Goal: Communication & Community: Answer question/provide support

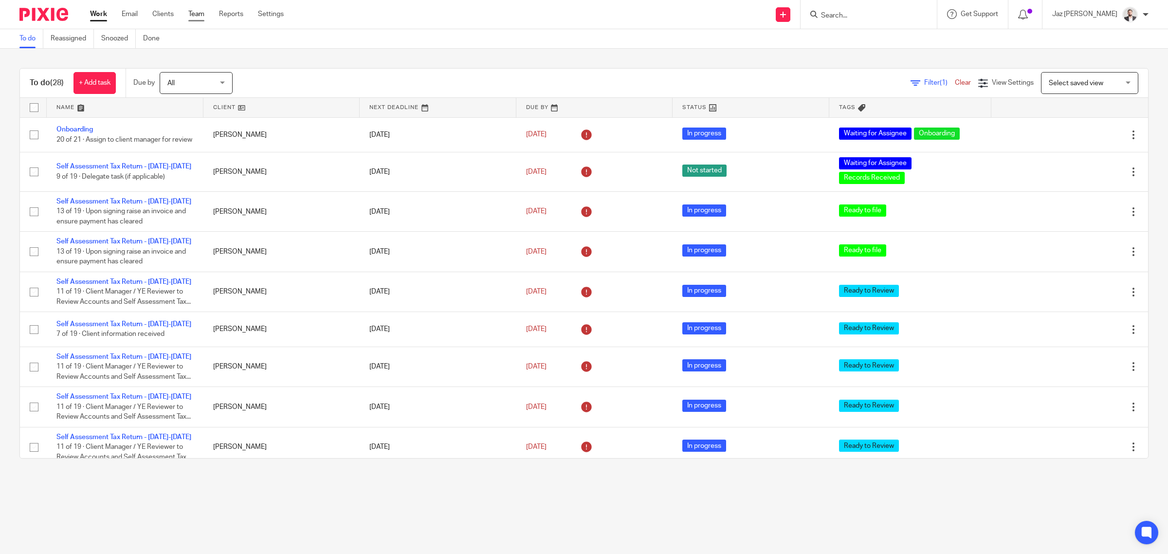
click at [197, 17] on link "Team" at bounding box center [196, 14] width 16 height 10
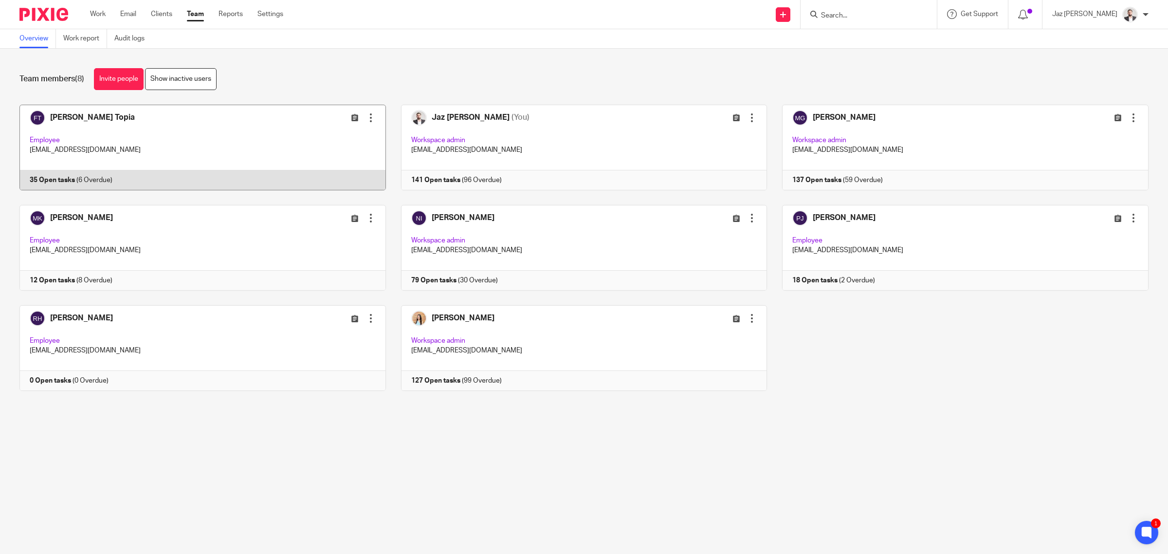
click at [129, 129] on link at bounding box center [195, 148] width 382 height 86
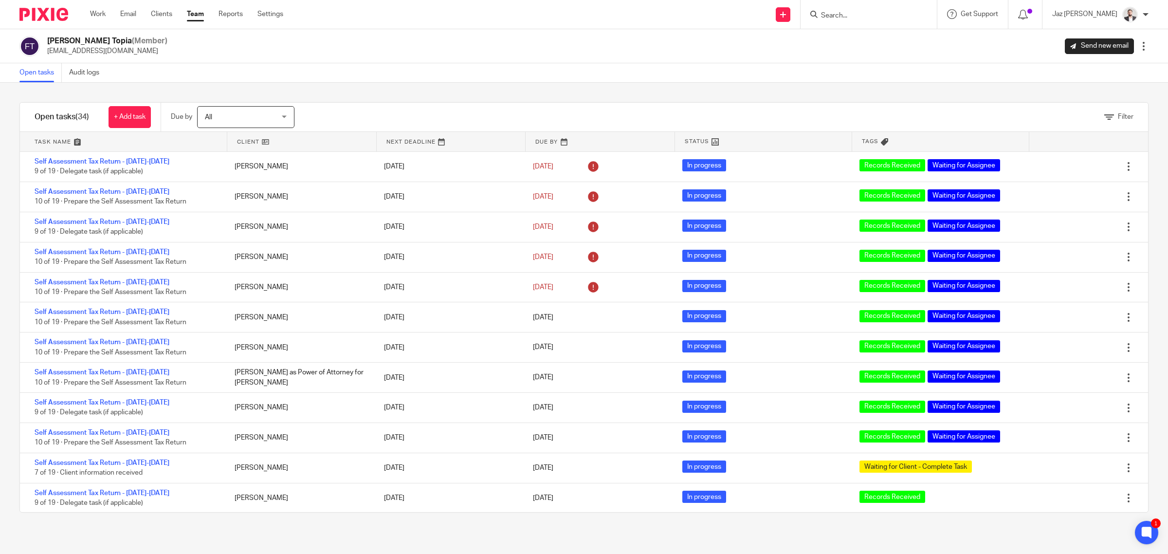
click at [390, 74] on div "Open tasks Audit logs" at bounding box center [584, 72] width 1168 height 19
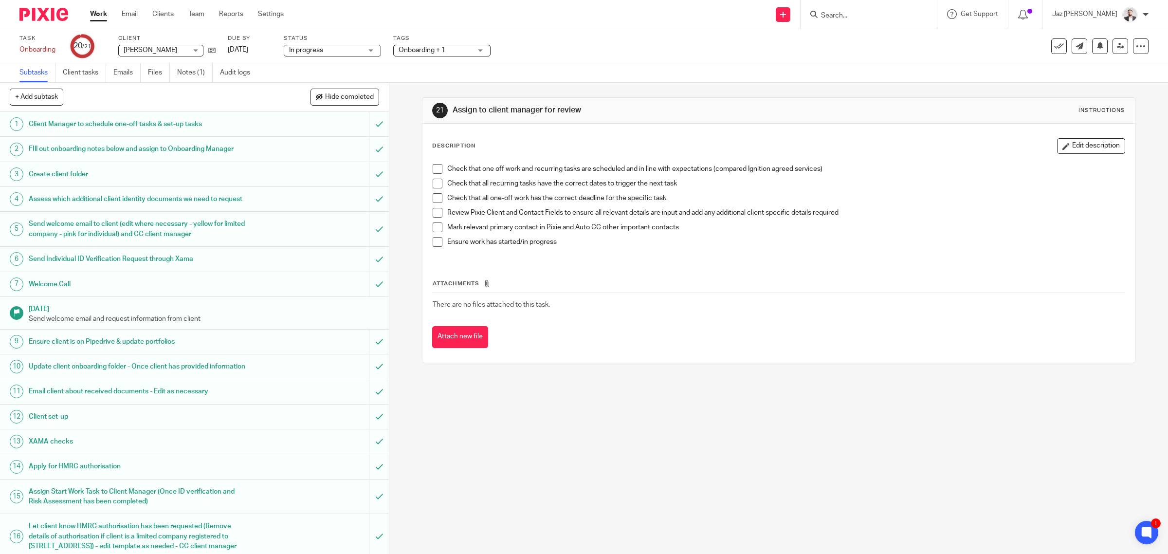
click at [434, 168] on span at bounding box center [438, 169] width 10 height 10
click at [435, 179] on span at bounding box center [438, 184] width 10 height 10
click at [433, 191] on li "Check that all recurring tasks have the correct dates to trigger the next task" at bounding box center [779, 186] width 693 height 15
drag, startPoint x: 433, startPoint y: 198, endPoint x: 434, endPoint y: 213, distance: 14.6
click at [433, 200] on span at bounding box center [438, 198] width 10 height 10
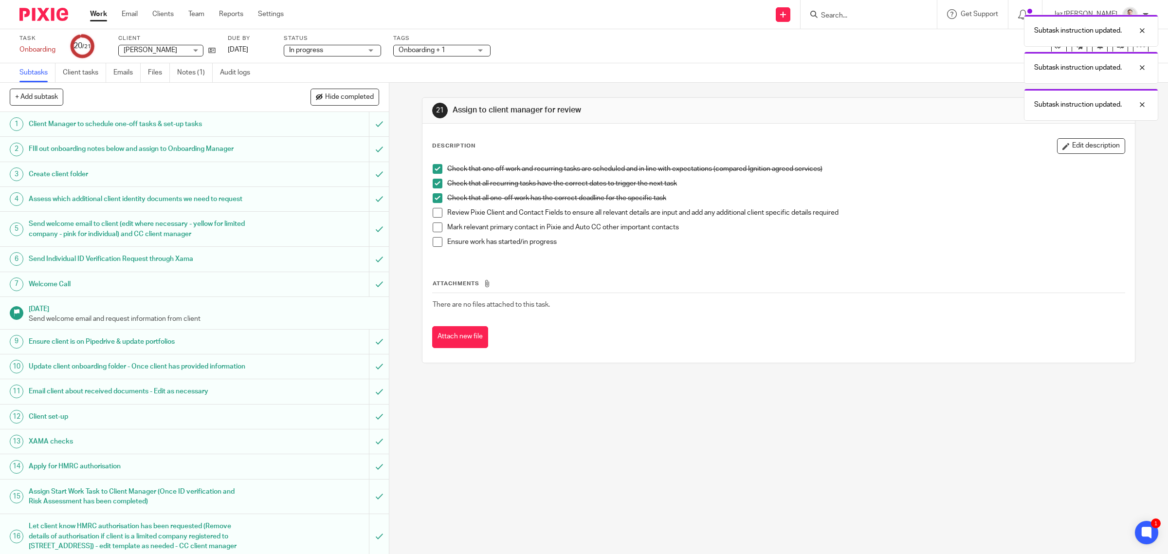
drag, startPoint x: 434, startPoint y: 214, endPoint x: 433, endPoint y: 224, distance: 10.2
click at [434, 215] on span at bounding box center [438, 213] width 10 height 10
click at [433, 226] on span at bounding box center [438, 227] width 10 height 10
click at [433, 240] on span at bounding box center [438, 242] width 10 height 10
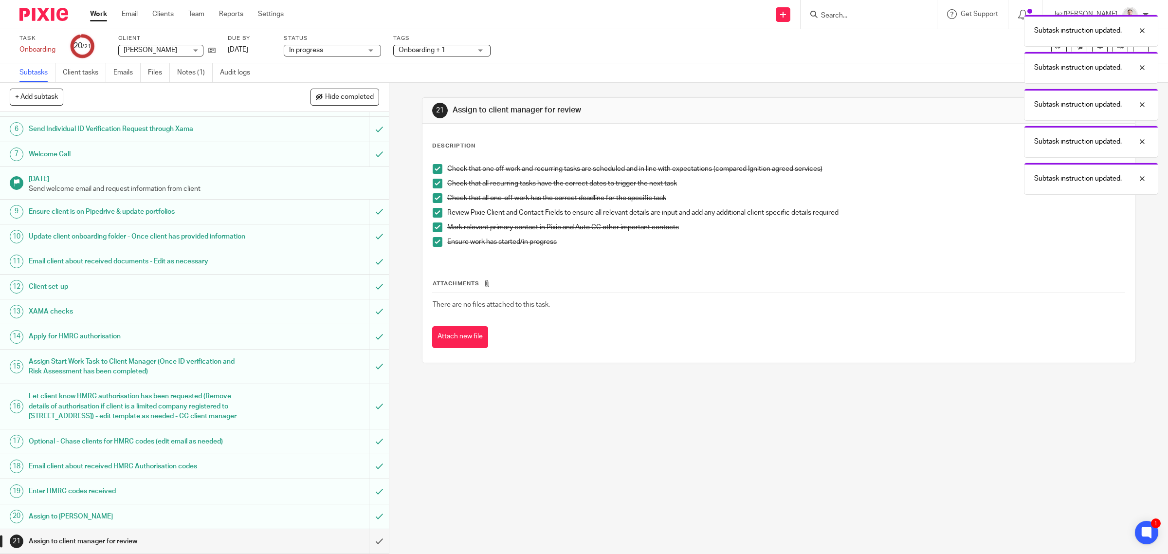
scroll to position [152, 0]
click at [370, 544] on input "submit" at bounding box center [194, 541] width 389 height 24
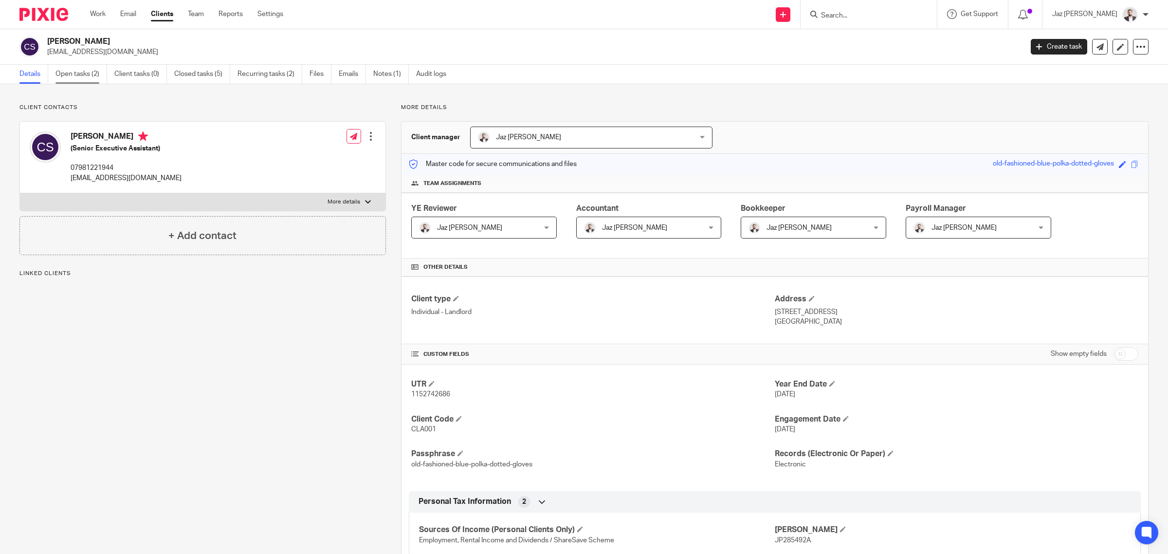
click at [82, 78] on link "Open tasks (2)" at bounding box center [82, 74] width 52 height 19
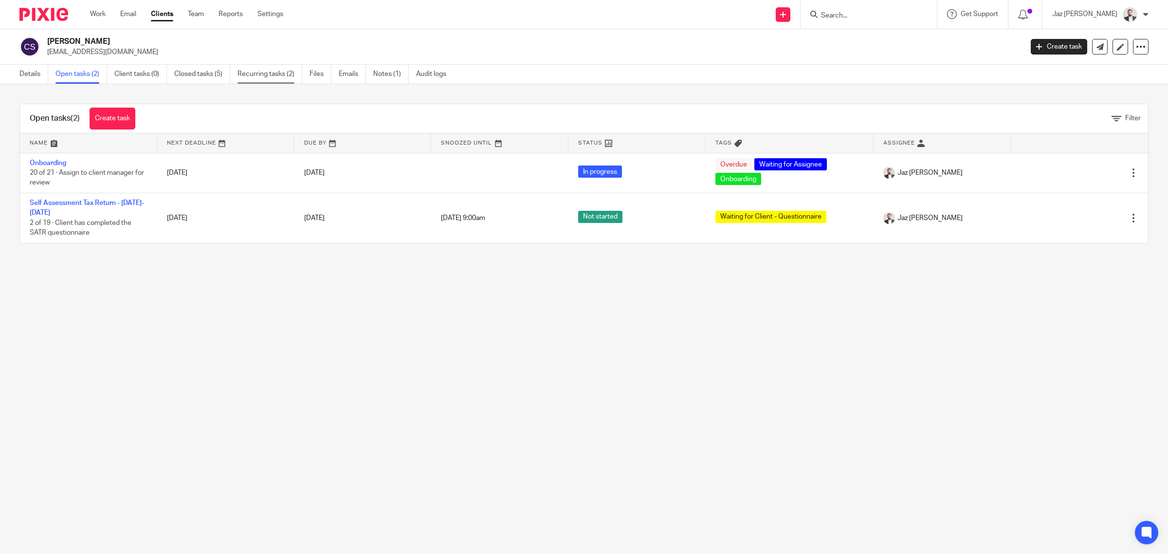
click at [266, 79] on link "Recurring tasks (2)" at bounding box center [270, 74] width 65 height 19
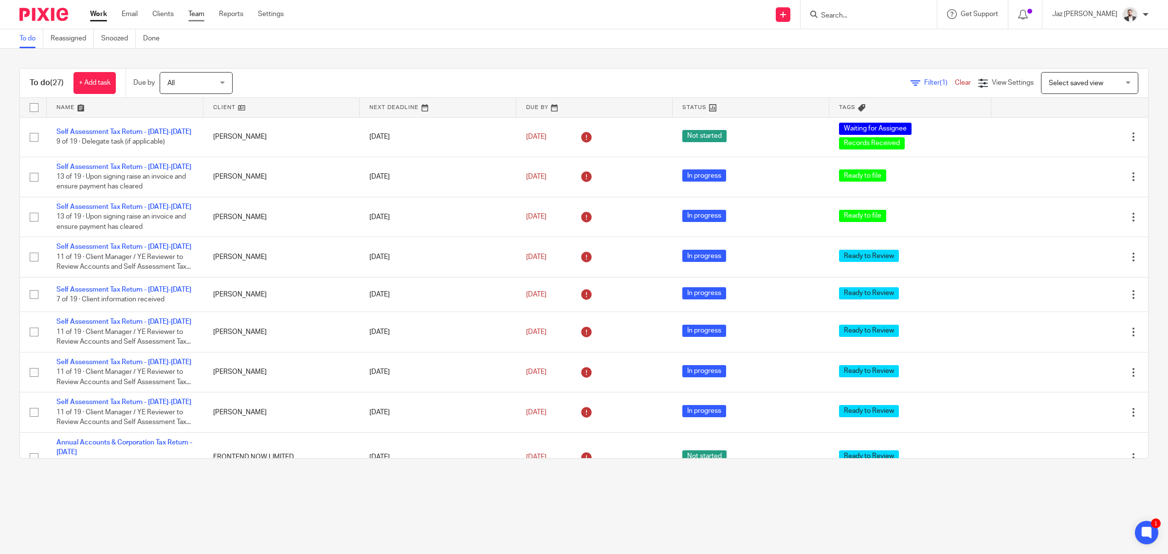
click at [203, 18] on link "Team" at bounding box center [196, 14] width 16 height 10
click at [896, 15] on input "Search" at bounding box center [864, 16] width 88 height 9
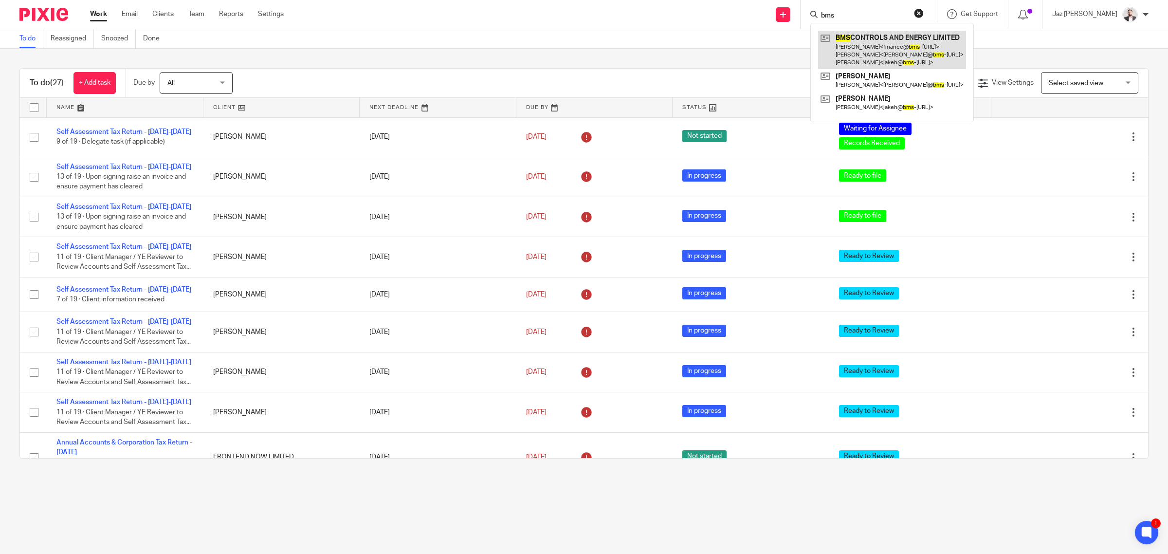
type input "bms"
click at [911, 49] on link at bounding box center [892, 50] width 148 height 38
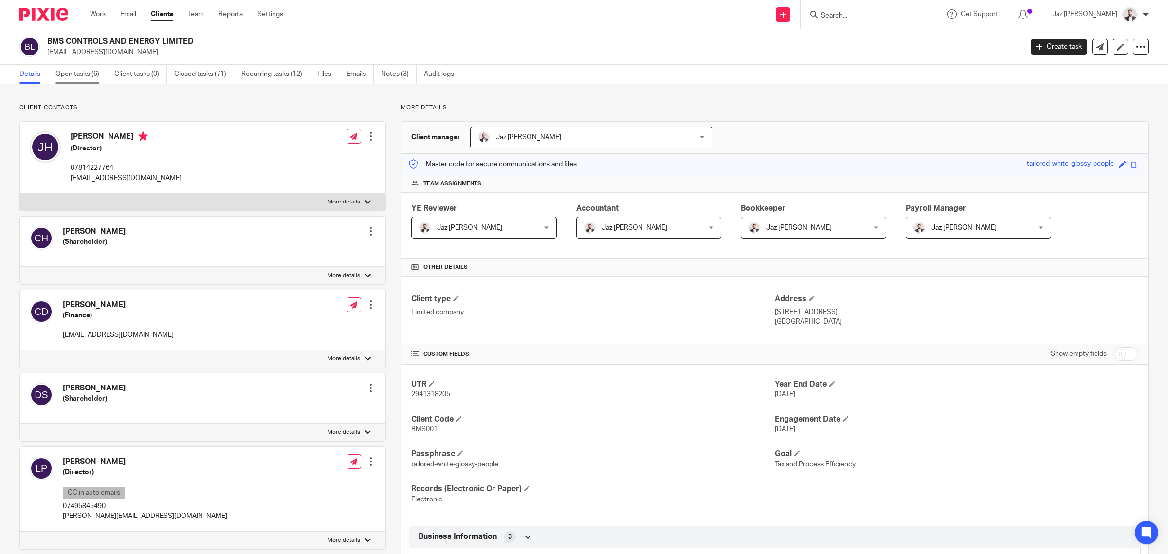
click at [71, 74] on link "Open tasks (6)" at bounding box center [82, 74] width 52 height 19
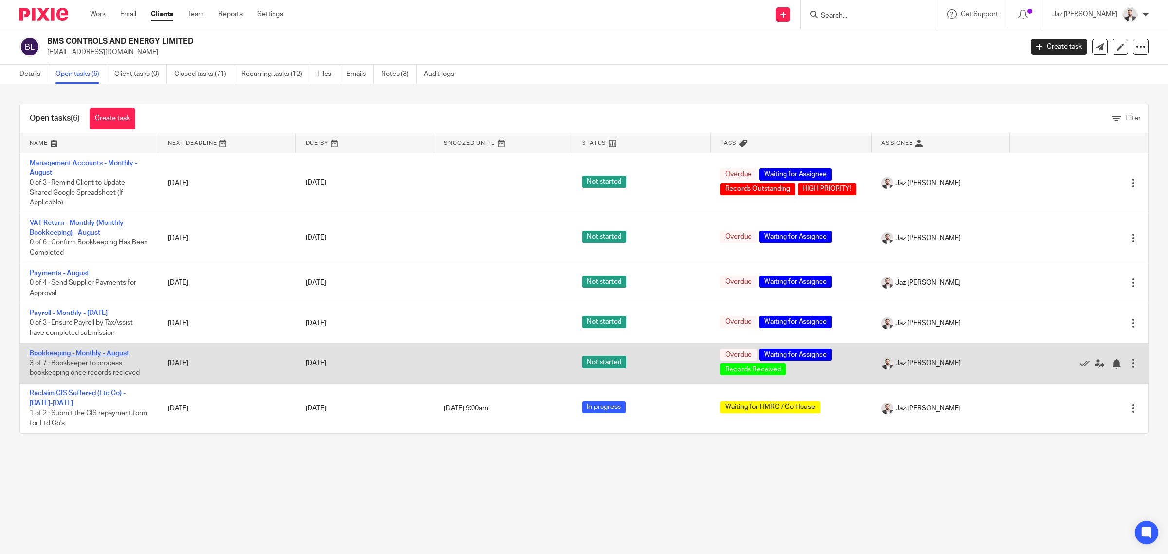
click at [84, 353] on link "Bookkeeping - Monthly - August" at bounding box center [79, 353] width 99 height 7
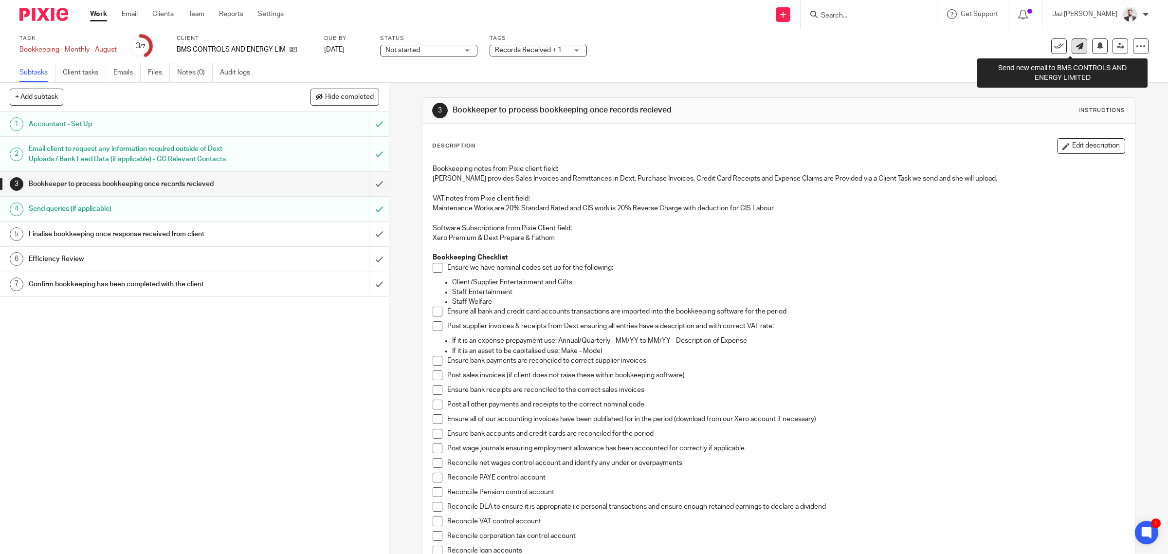
click at [1076, 45] on icon at bounding box center [1079, 45] width 7 height 7
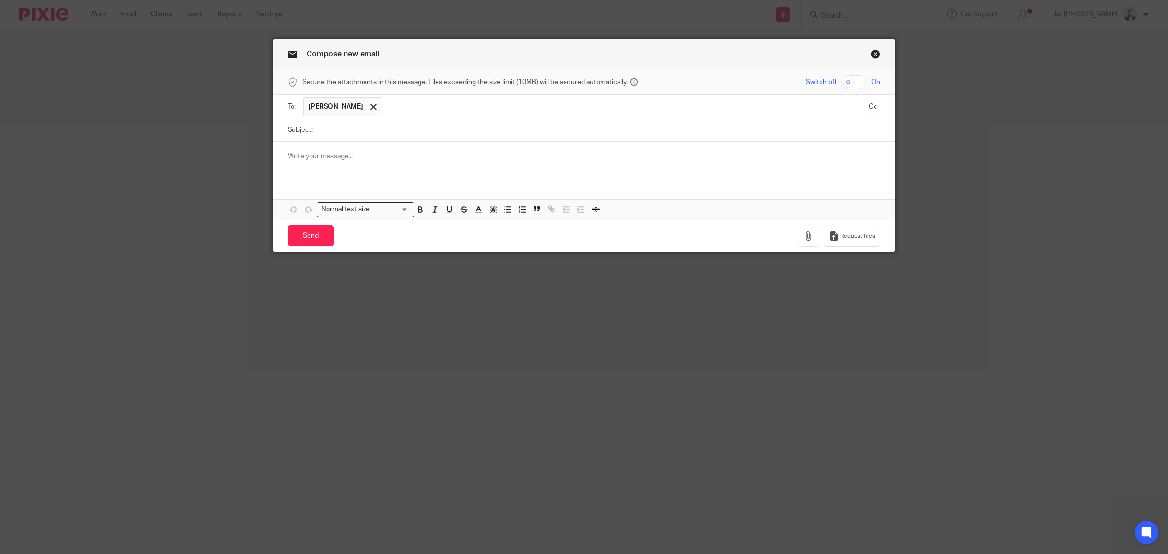
click at [368, 131] on input "Subject:" at bounding box center [599, 130] width 563 height 22
drag, startPoint x: 872, startPoint y: 104, endPoint x: 784, endPoint y: 117, distance: 89.2
click at [872, 104] on button "Cc" at bounding box center [873, 107] width 15 height 15
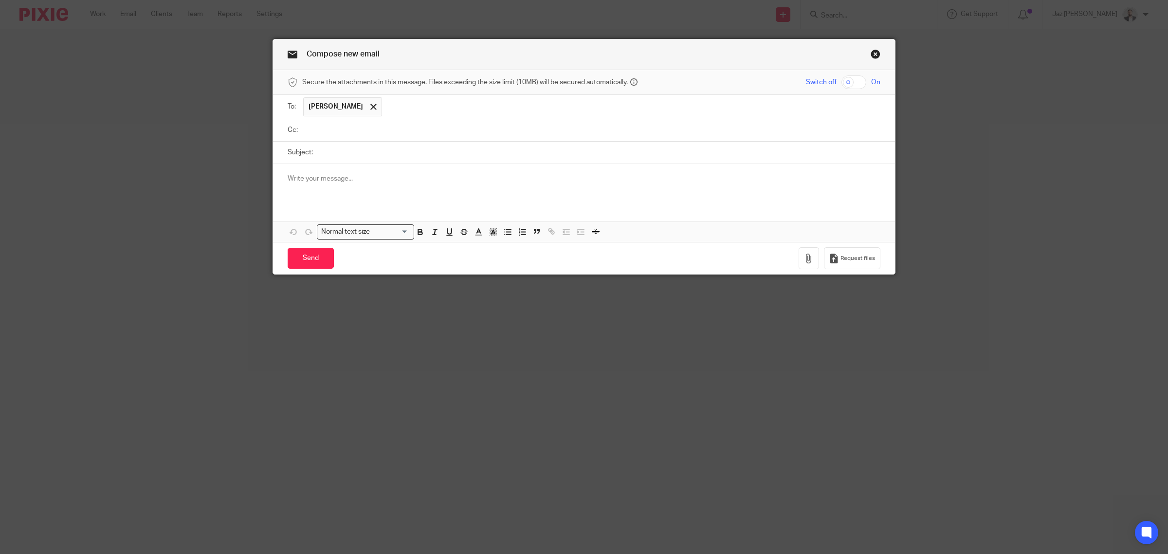
click at [411, 133] on input "text" at bounding box center [591, 130] width 571 height 11
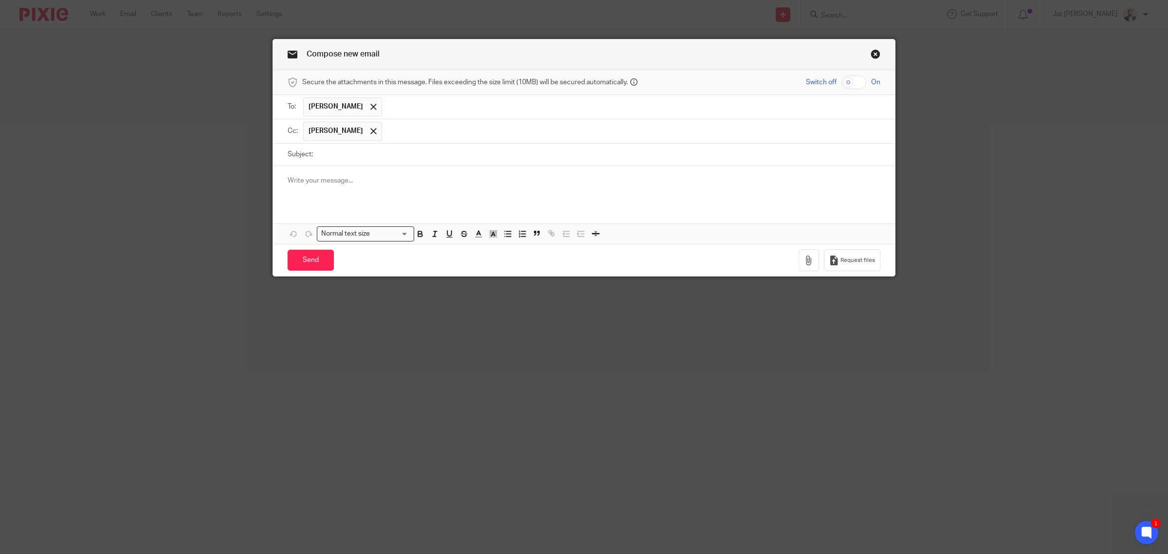
click at [409, 130] on input "text" at bounding box center [631, 131] width 489 height 19
click at [373, 169] on div at bounding box center [584, 185] width 622 height 38
click at [380, 158] on input "Subject:" at bounding box center [599, 155] width 563 height 22
type input "VAT and Supplier Payments"
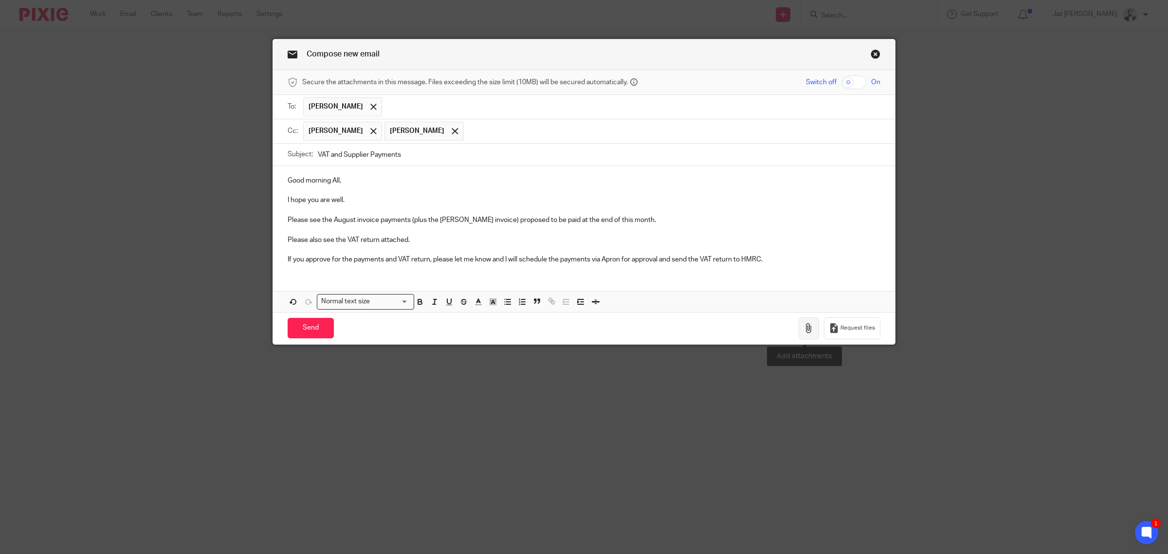
click at [804, 330] on icon "button" at bounding box center [809, 328] width 10 height 10
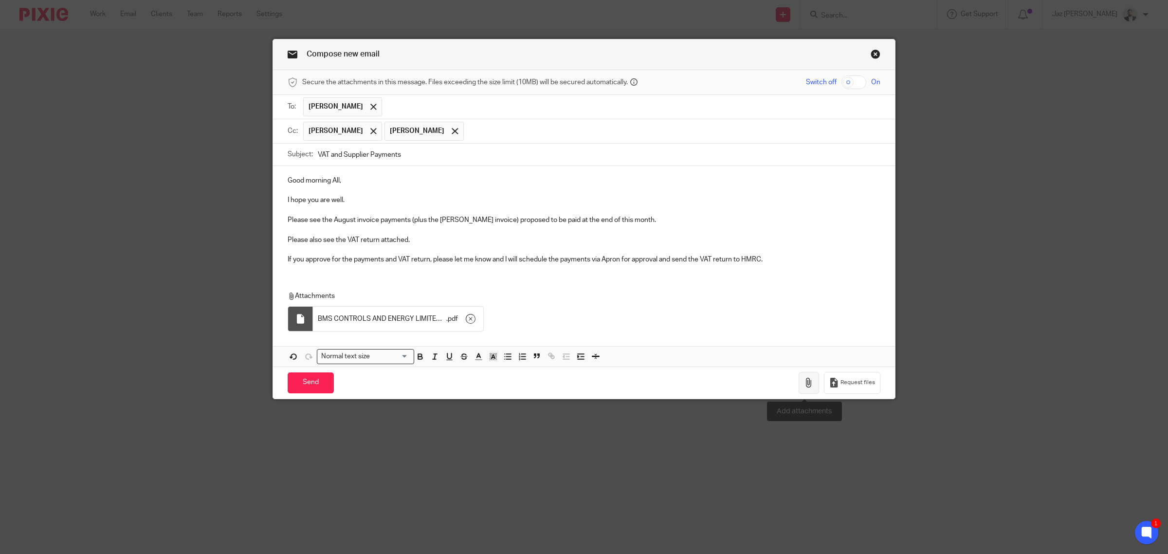
click at [804, 392] on button "button" at bounding box center [809, 383] width 20 height 22
click at [801, 268] on div "Good morning All, I hope you are well. Please see the August invoice payments (…" at bounding box center [584, 219] width 622 height 106
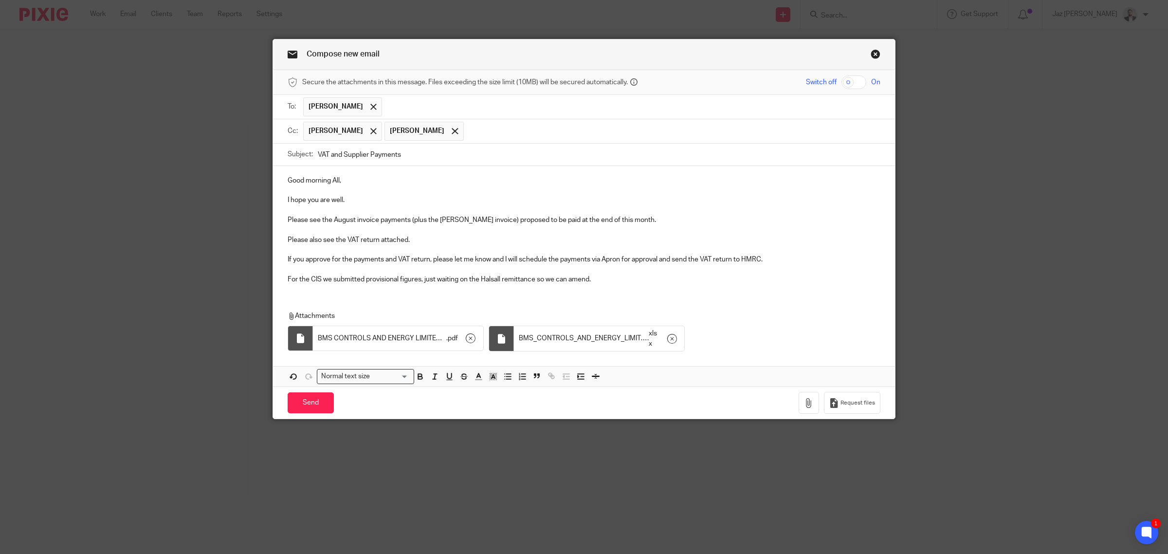
click at [444, 277] on p "For the CIS we submitted provisional figures, just waiting on the Halsall remit…" at bounding box center [584, 280] width 593 height 10
click at [417, 281] on p "For the CIS we submitted provisional figures, just waiting on the Halsall remit…" at bounding box center [584, 280] width 593 height 10
click at [672, 283] on p "For the CIS we submitted provisional figures to meet the deadline, just waiting…" at bounding box center [584, 280] width 593 height 10
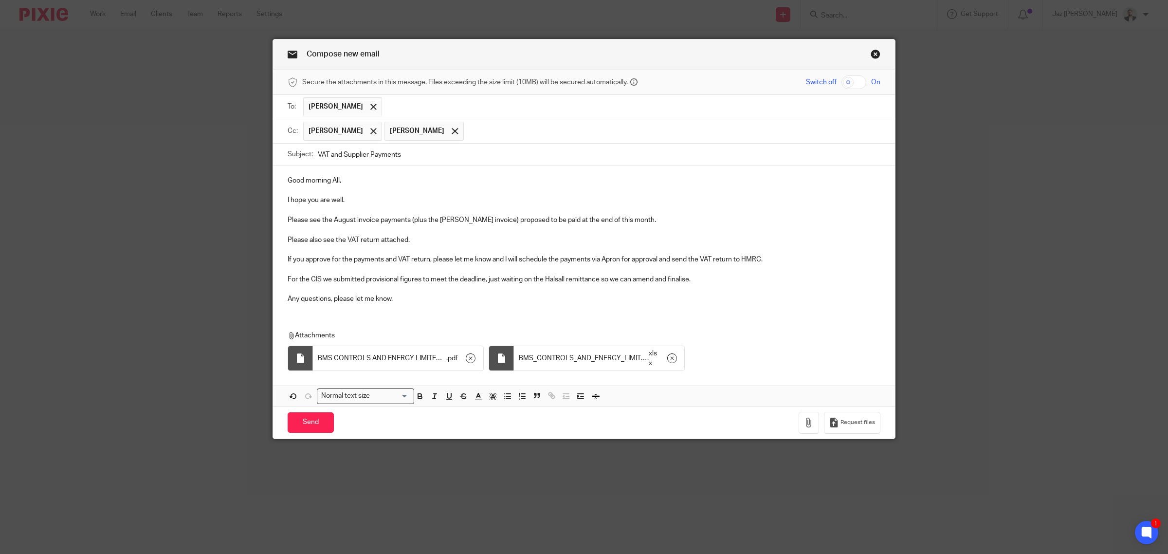
click at [439, 161] on input "VAT and Supplier Payments" at bounding box center [599, 155] width 563 height 22
type input "VAT and Supplier Payments to Approve"
click at [420, 307] on div "Good morning All, I hope you are well. Please see the August invoice payments (…" at bounding box center [584, 238] width 622 height 145
click at [312, 426] on input "Send" at bounding box center [311, 422] width 46 height 21
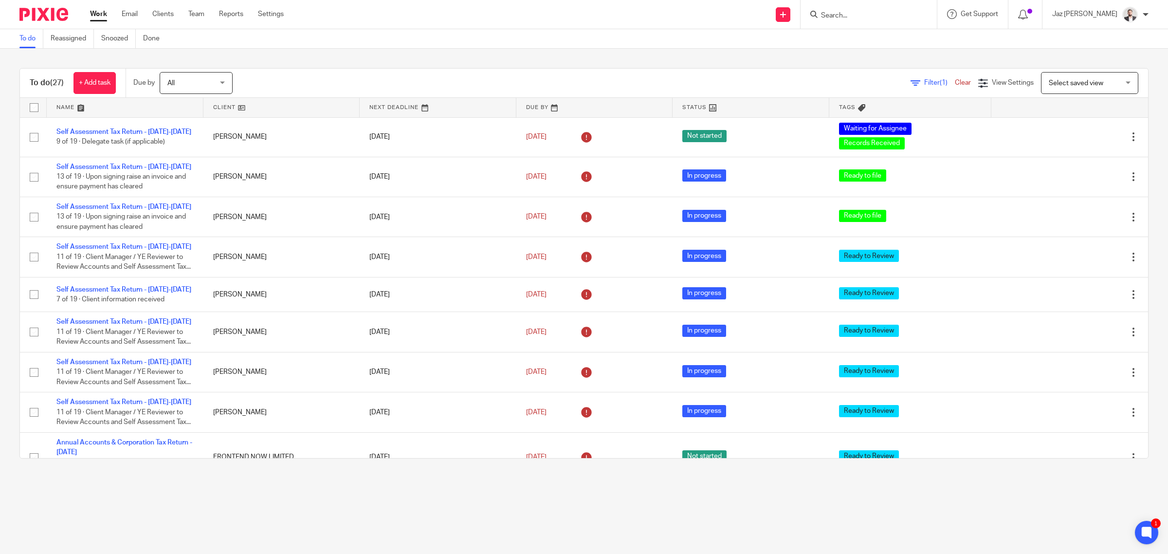
click at [872, 14] on input "Search" at bounding box center [864, 16] width 88 height 9
type input "yolkk"
click at [867, 42] on link at bounding box center [892, 42] width 148 height 22
click at [924, 11] on button "reset" at bounding box center [919, 13] width 10 height 10
click at [889, 20] on form at bounding box center [872, 14] width 104 height 12
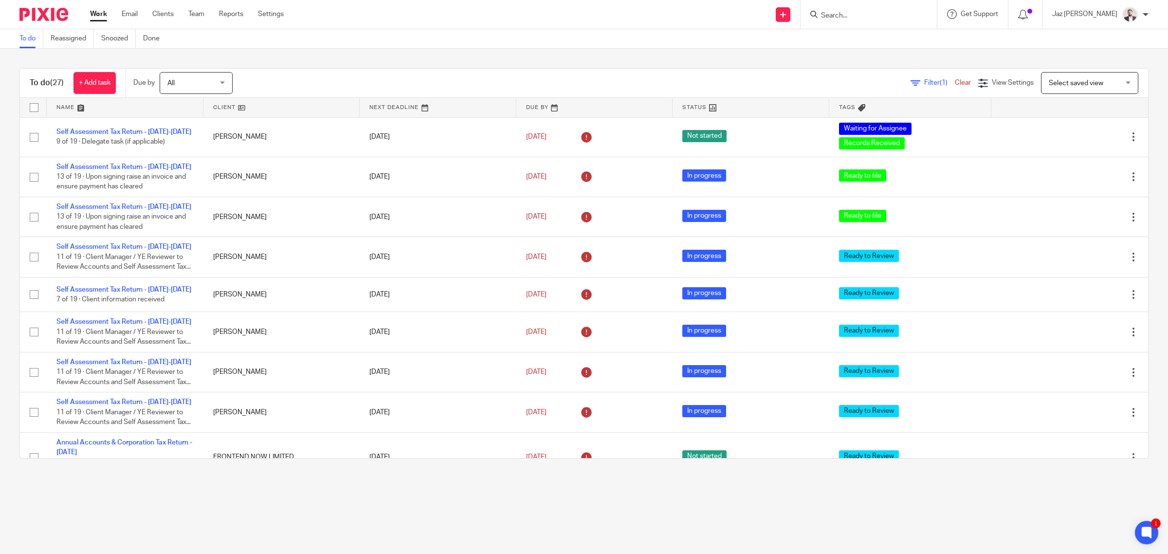
click at [889, 16] on input "Search" at bounding box center [864, 16] width 88 height 9
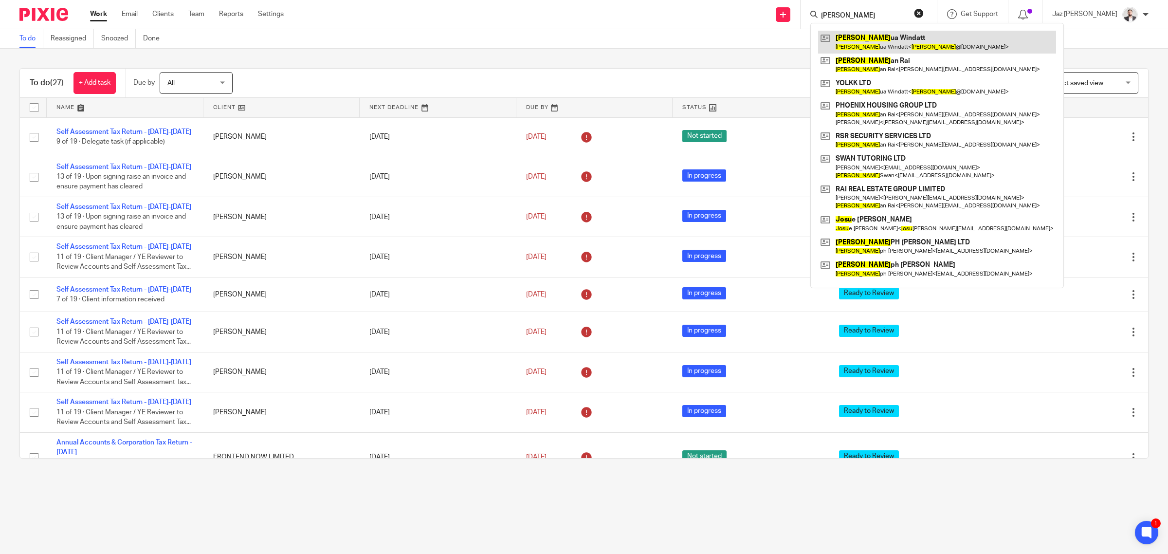
type input "josh"
click at [924, 10] on button "reset" at bounding box center [919, 13] width 10 height 10
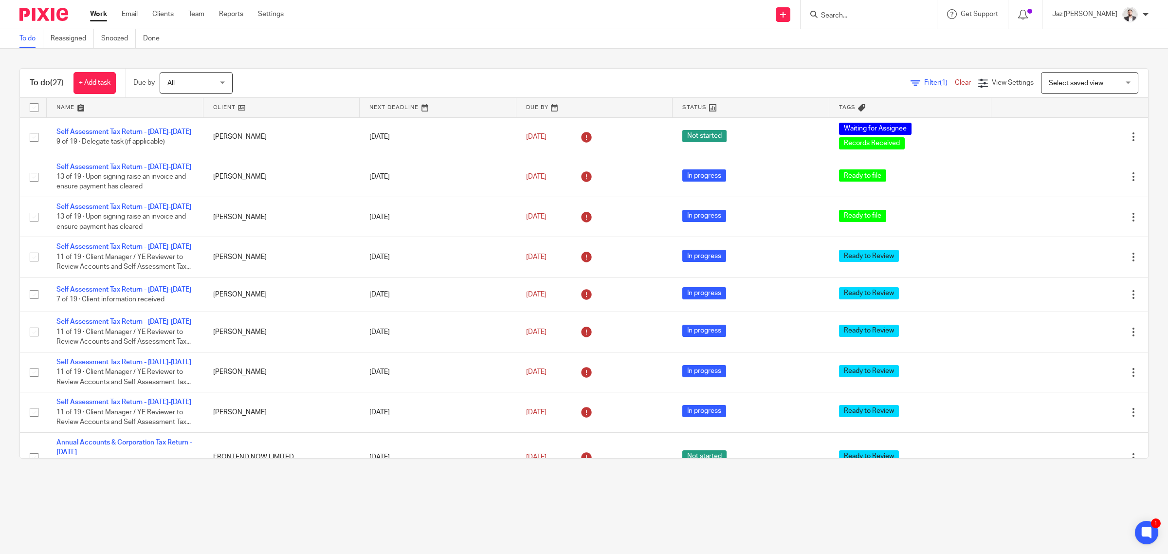
click at [908, 18] on input "Search" at bounding box center [864, 16] width 88 height 9
type input "front"
click at [889, 50] on link at bounding box center [944, 46] width 253 height 30
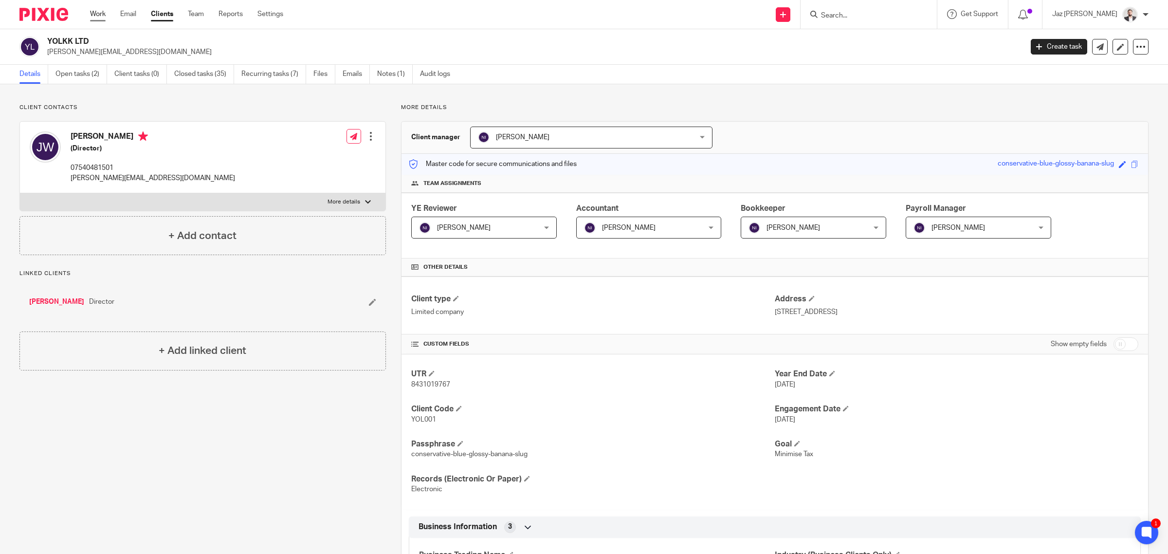
click at [100, 13] on link "Work" at bounding box center [98, 14] width 16 height 10
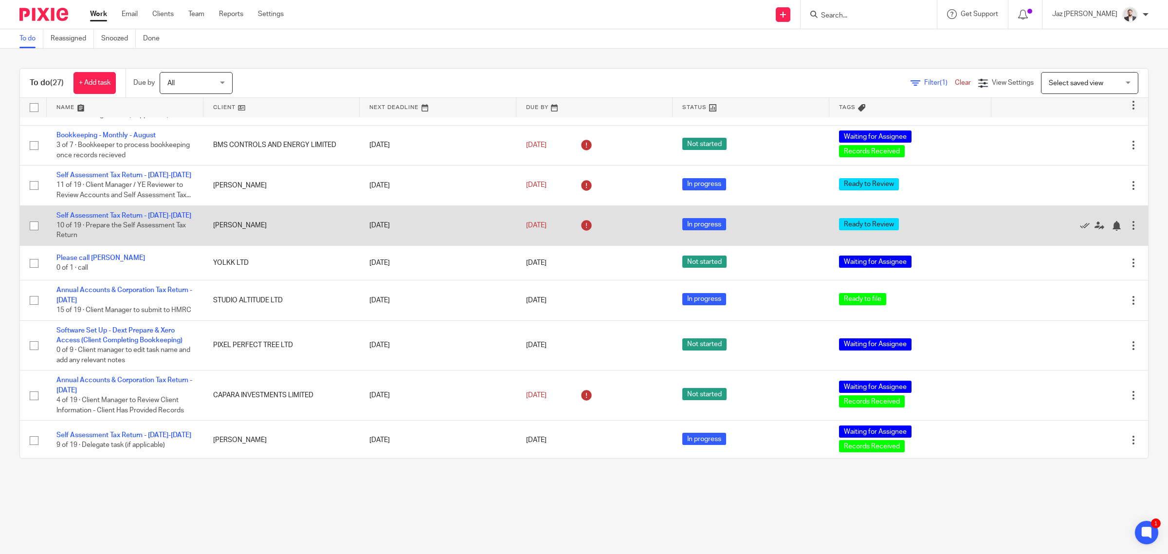
scroll to position [613, 0]
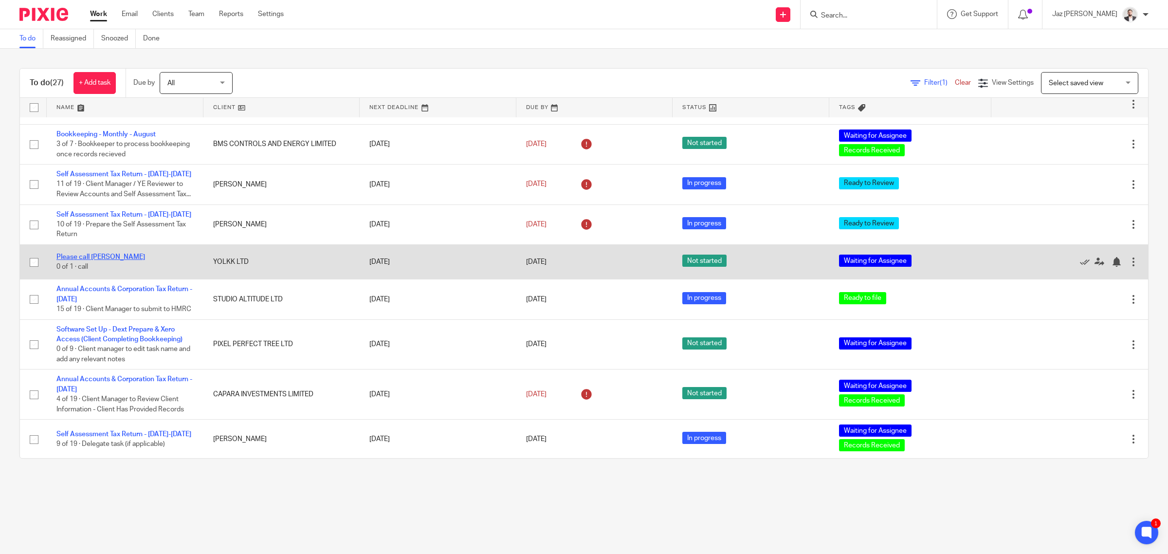
click at [91, 260] on link "Please call [PERSON_NAME]" at bounding box center [100, 257] width 89 height 7
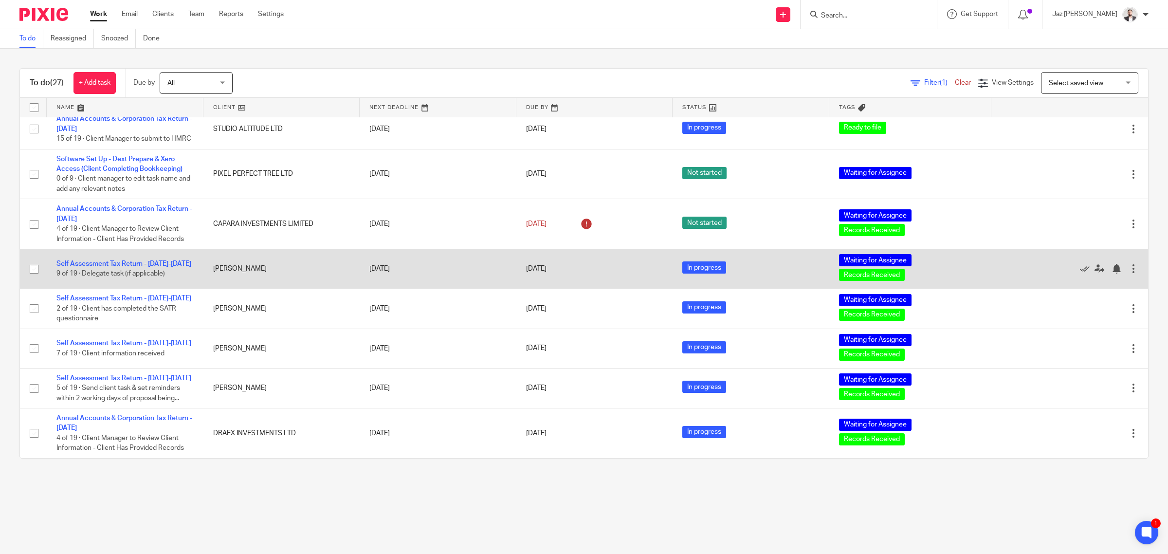
scroll to position [867, 0]
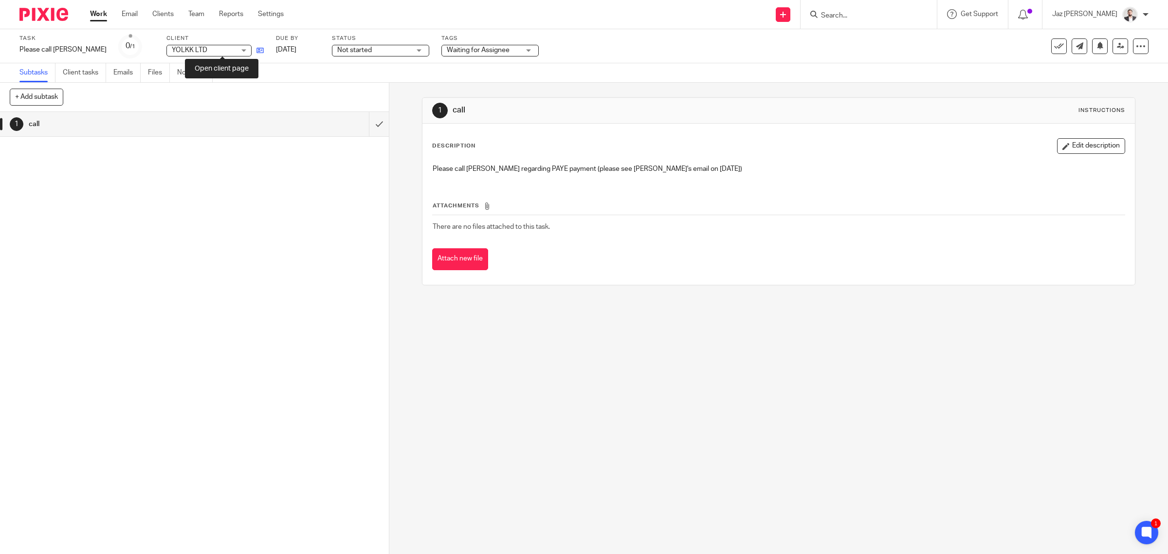
click at [257, 52] on icon at bounding box center [260, 50] width 7 height 7
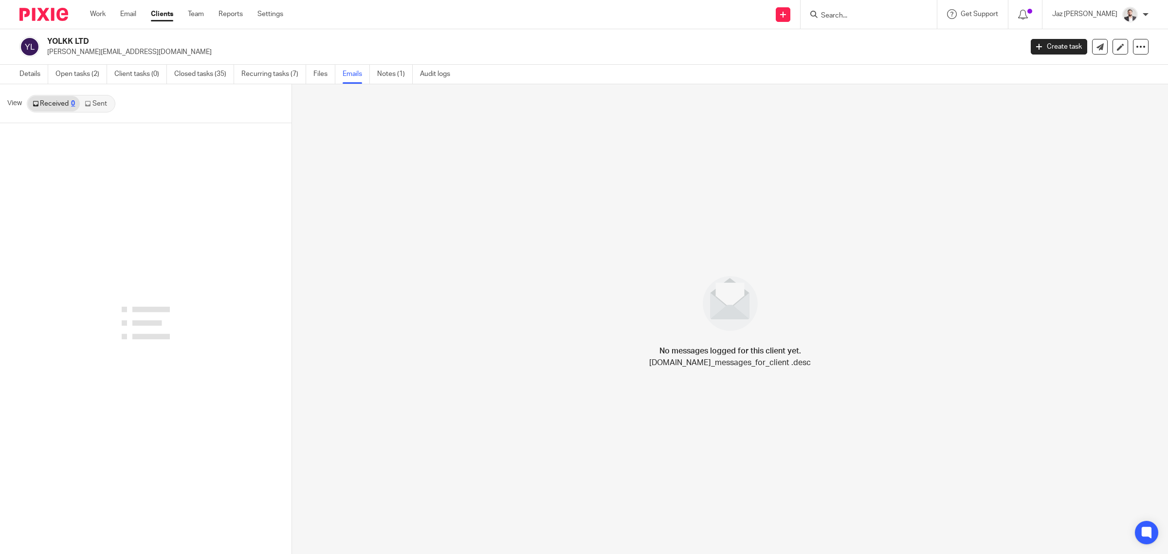
click at [110, 109] on link "Sent" at bounding box center [97, 104] width 34 height 16
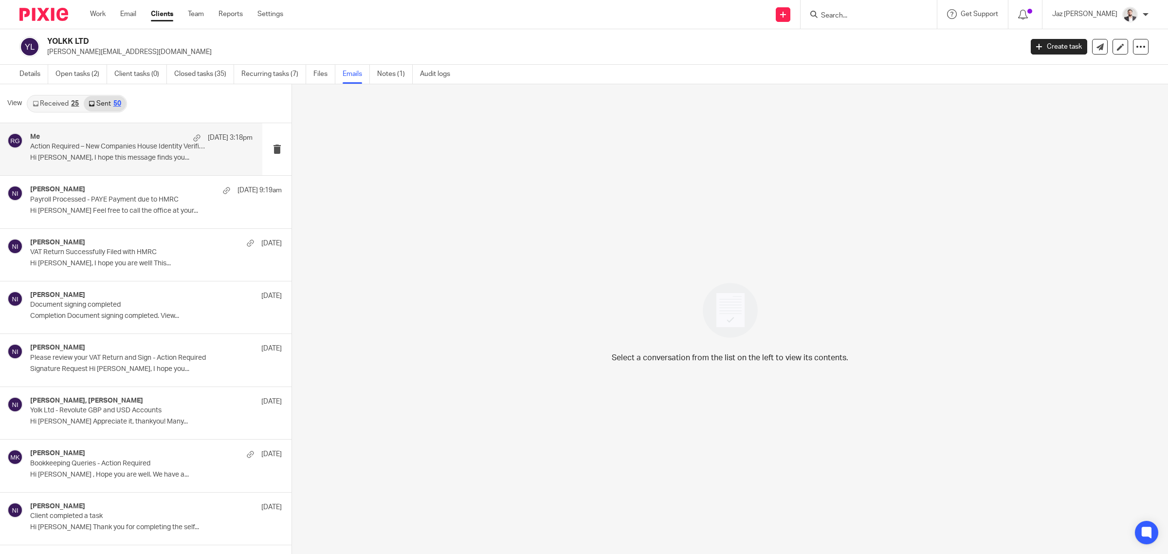
click at [123, 149] on p "Action Required – New Companies House Identity Verification Rules" at bounding box center [119, 147] width 178 height 8
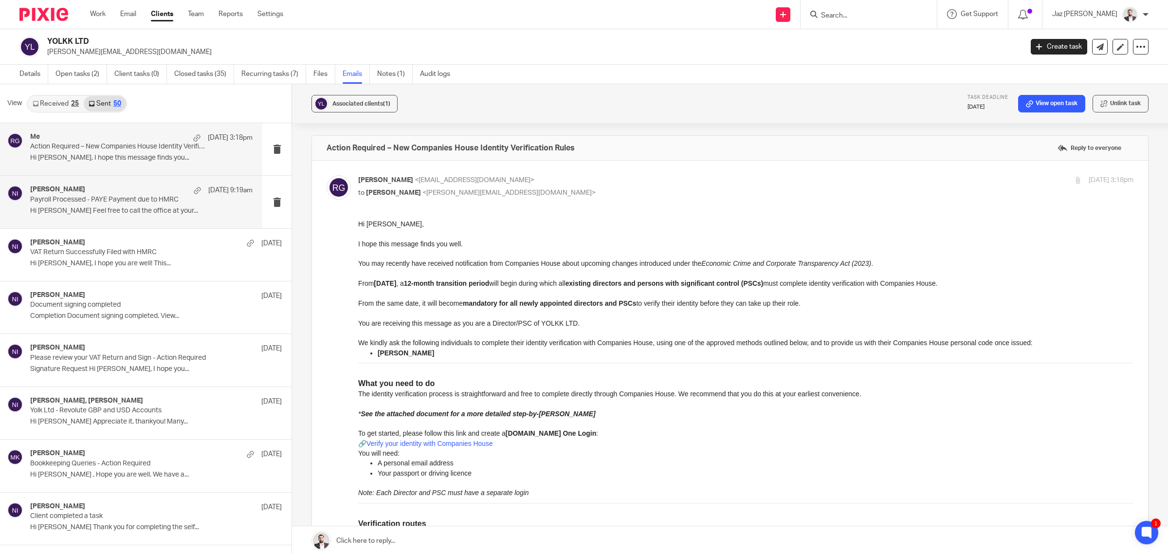
click at [90, 208] on p "Hi Josh Feel free to call the office at your..." at bounding box center [141, 211] width 222 height 8
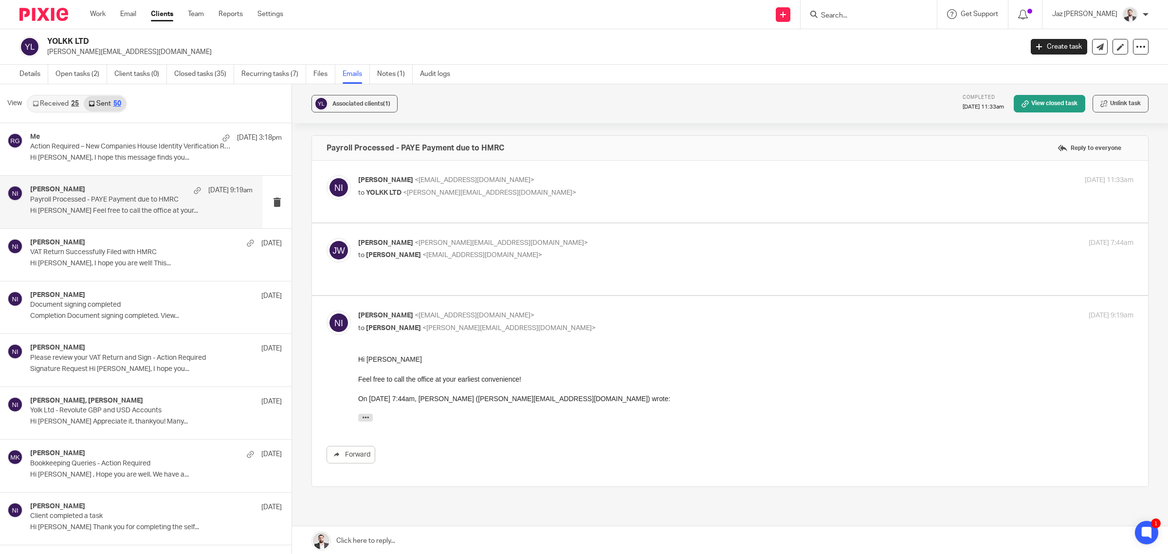
click at [610, 256] on p "to Naeem Ibrahim <naeemibrahim@taxassist.co.uk>" at bounding box center [616, 255] width 517 height 10
checkbox input "true"
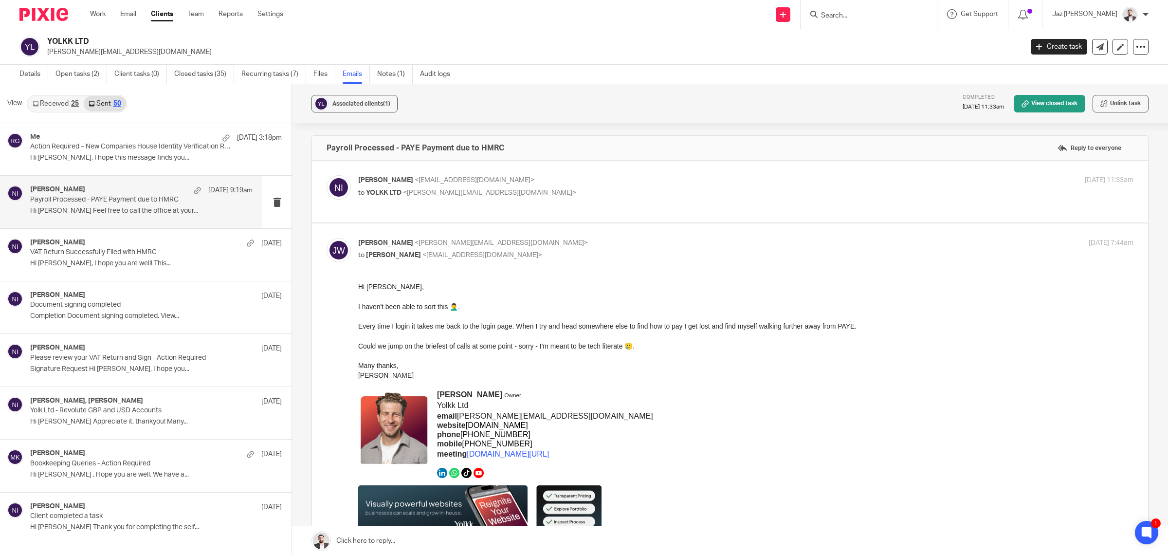
click at [595, 173] on label at bounding box center [730, 192] width 836 height 62
click at [327, 175] on input "checkbox" at bounding box center [326, 175] width 0 height 0
checkbox input "true"
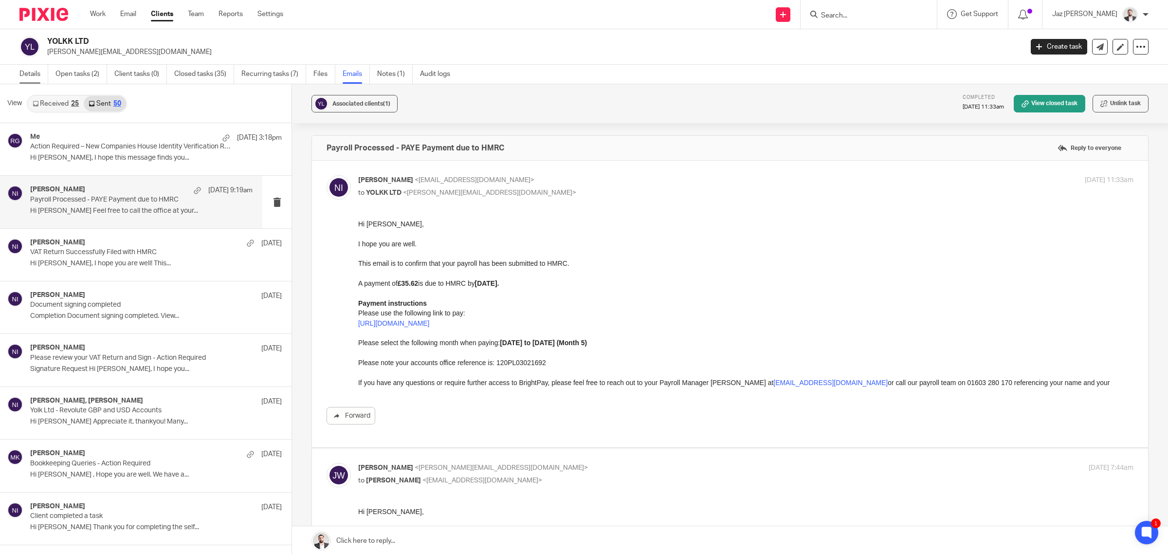
click at [20, 76] on link "Details" at bounding box center [33, 74] width 29 height 19
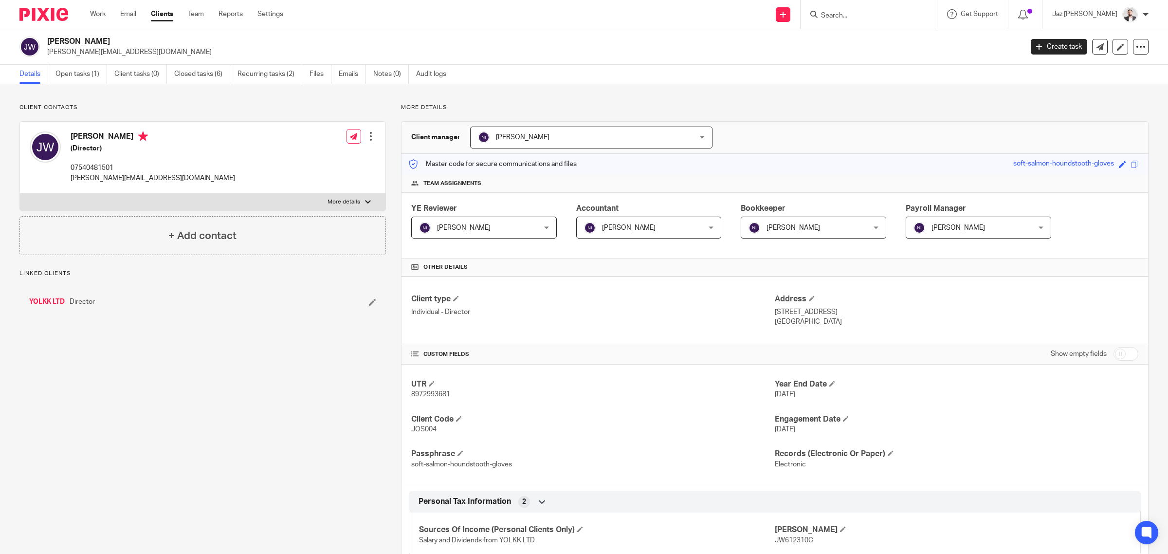
click at [84, 74] on link "Open tasks (1)" at bounding box center [82, 74] width 52 height 19
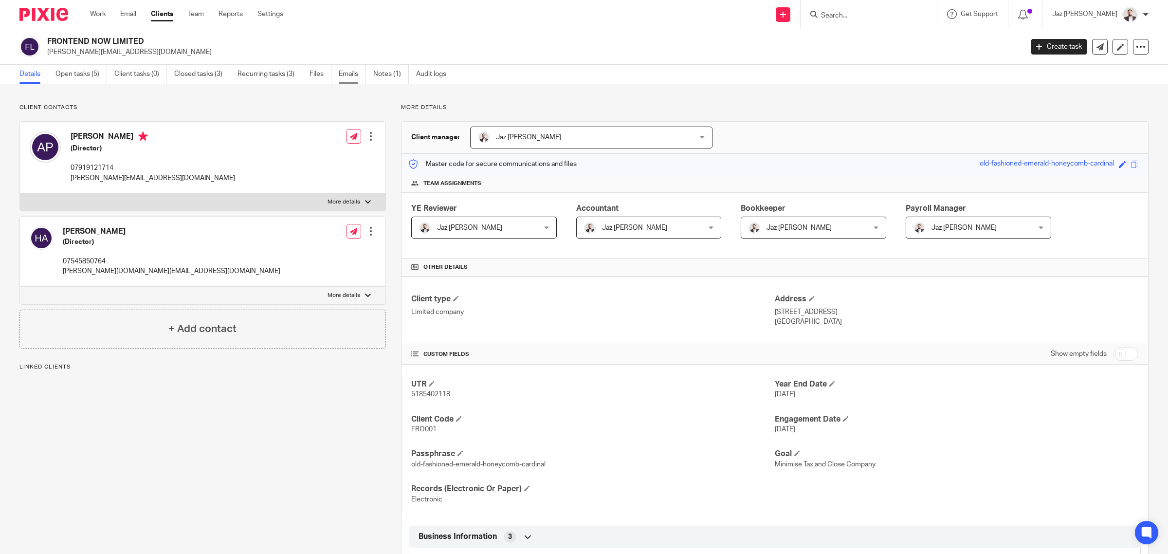
click at [347, 70] on link "Emails" at bounding box center [352, 74] width 27 height 19
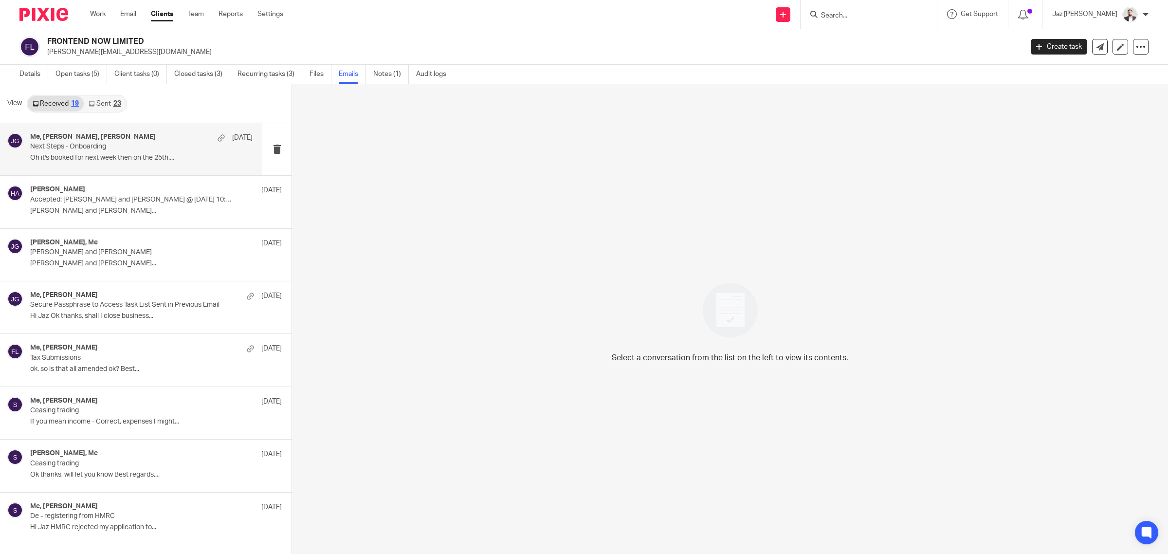
click at [123, 146] on p "Next Steps - Onboarding" at bounding box center [119, 147] width 178 height 8
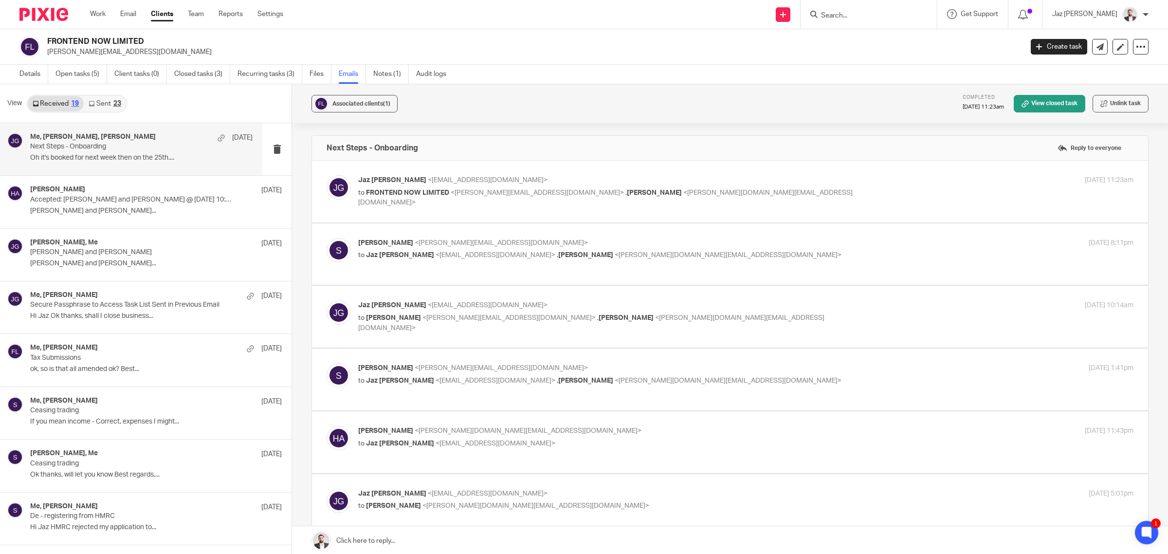
click at [741, 177] on p "Jaz Grewal <jazgrewal@taxassist.co.uk>" at bounding box center [616, 180] width 517 height 10
checkbox input "true"
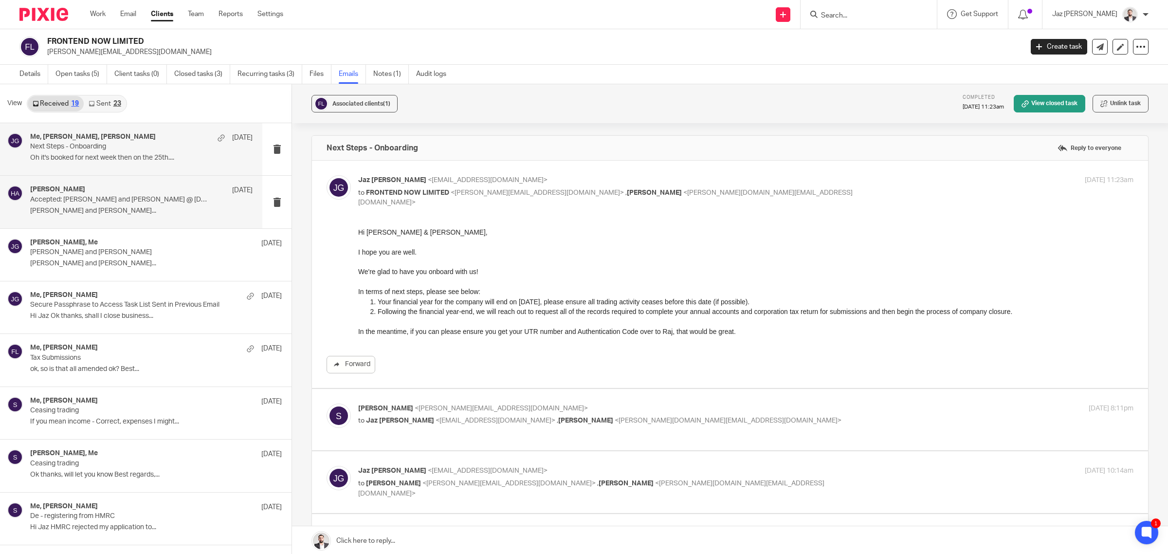
click at [105, 179] on div "Harry Ashton 18 Sep Accepted: Harry Ashton and Jaz Grewal @ Thu 25 Sept 2025 10…" at bounding box center [131, 202] width 262 height 52
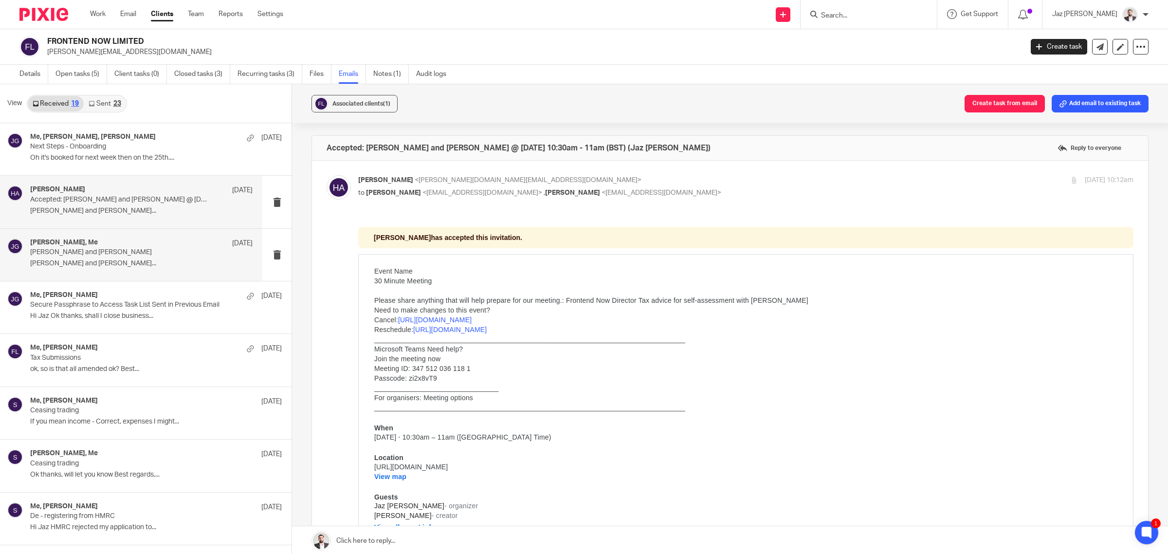
click at [127, 267] on p "Harry Ashton and Jaz Grewal Harry..." at bounding box center [141, 263] width 222 height 8
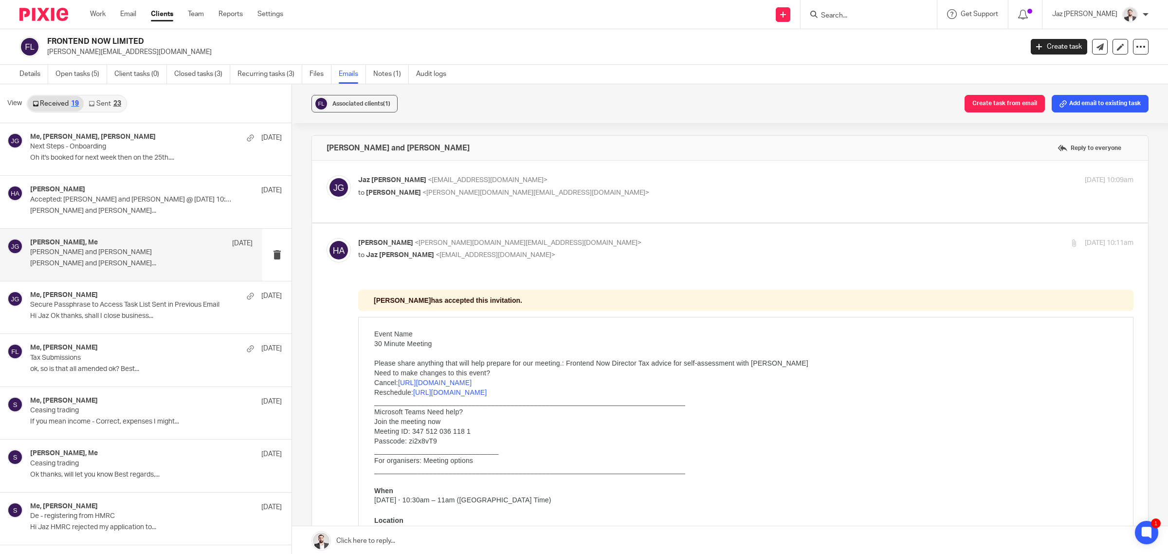
click at [577, 186] on div "Jaz Grewal <jazgrewal@taxassist.co.uk> to Harry Ashton <harry.ashton.uk@gmail.c…" at bounding box center [616, 186] width 517 height 22
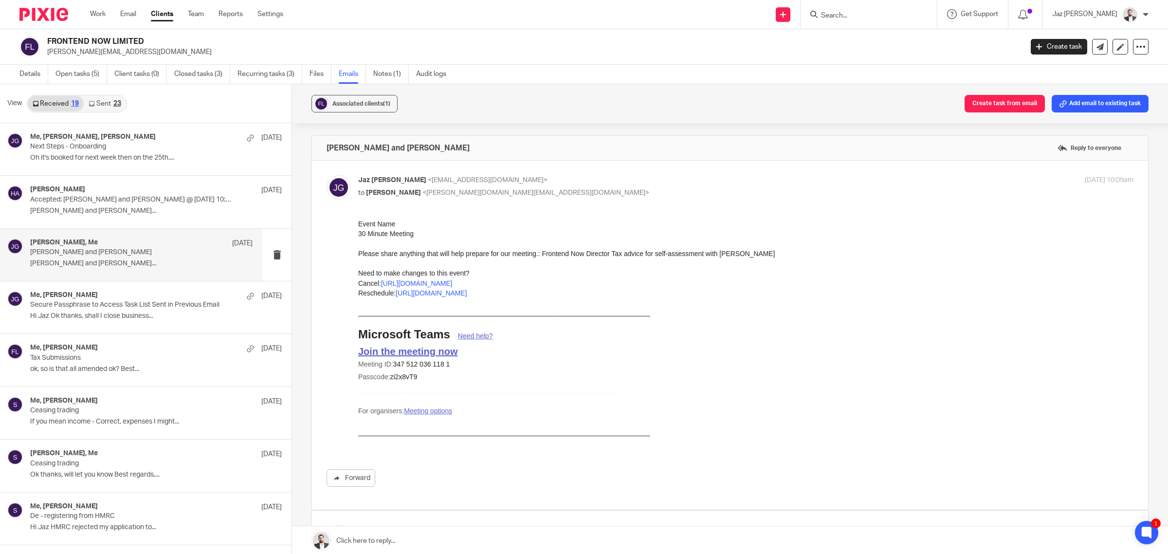
click at [577, 186] on div "Jaz Grewal <jazgrewal@taxassist.co.uk> to Harry Ashton <harry.ashton.uk@gmail.c…" at bounding box center [616, 186] width 517 height 22
checkbox input "false"
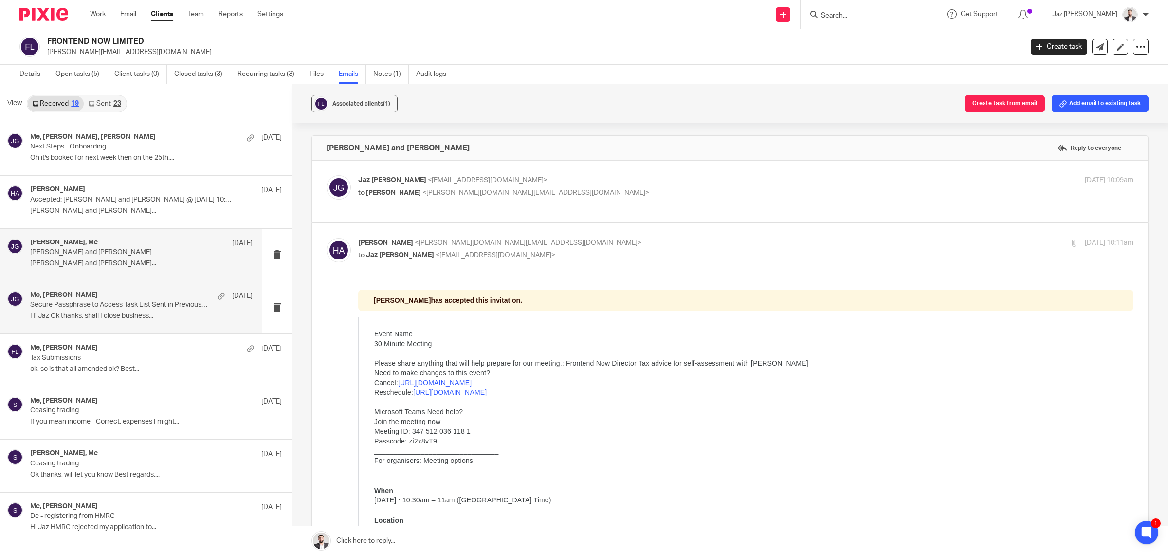
click at [125, 315] on p "Hi Jaz Ok thanks, shall I close business..." at bounding box center [141, 316] width 222 height 8
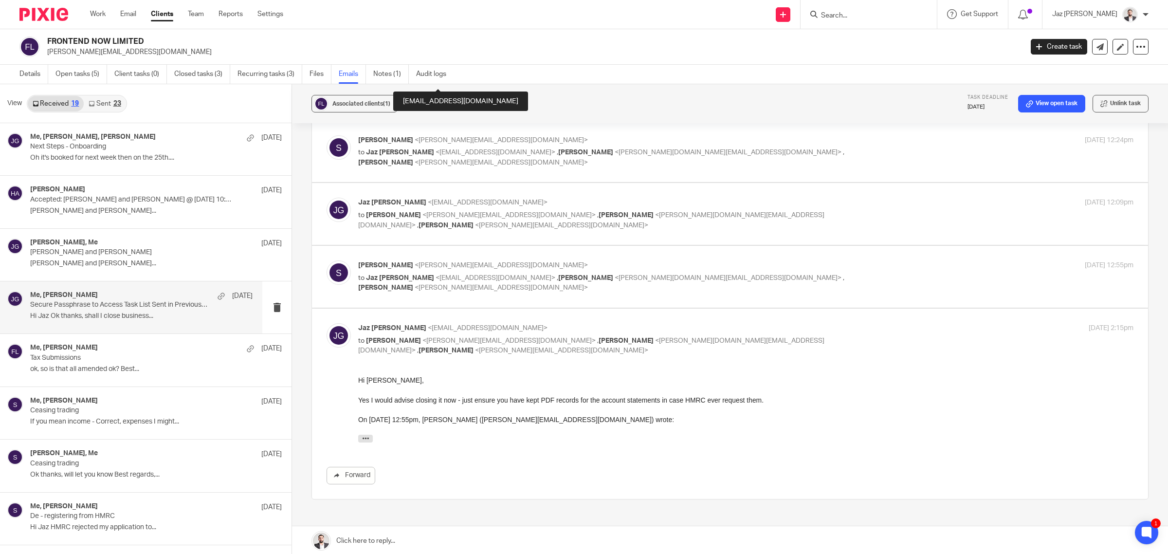
scroll to position [1089, 0]
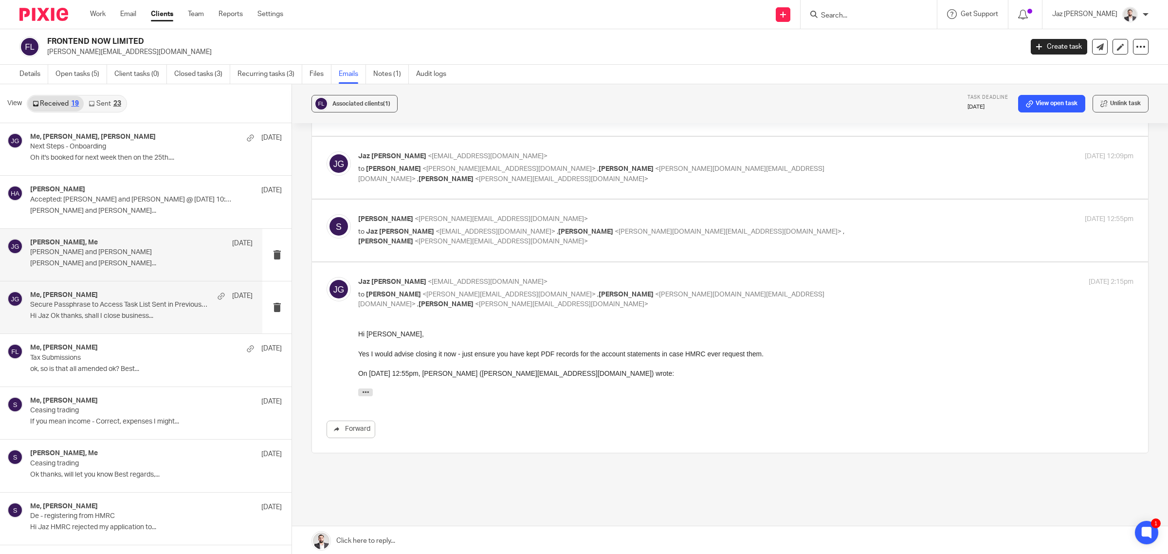
click at [117, 240] on div "Harry Ashton, Me 18 Sep" at bounding box center [141, 244] width 222 height 10
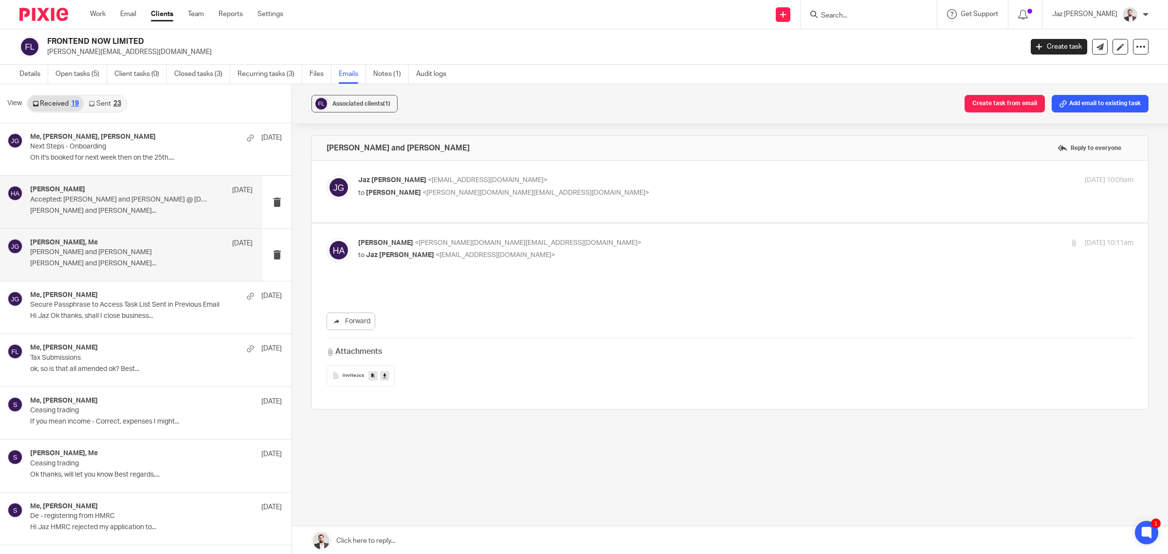
scroll to position [0, 0]
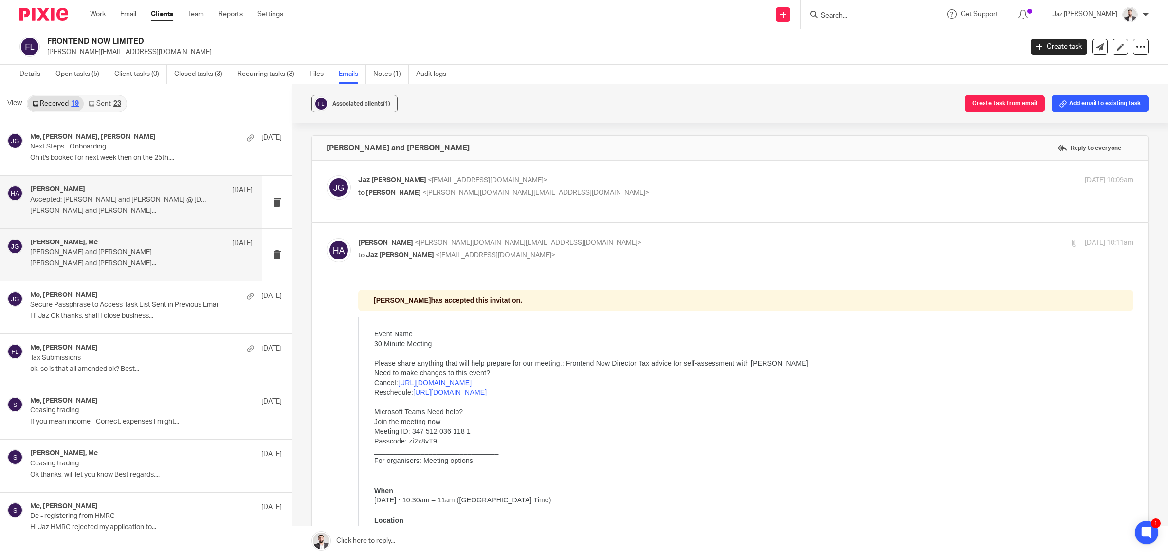
click at [137, 204] on p "Accepted: Harry Ashton and Jaz Grewal @ Thu 25 Sept 2025 10:30am - 11am (BST) (…" at bounding box center [119, 200] width 178 height 8
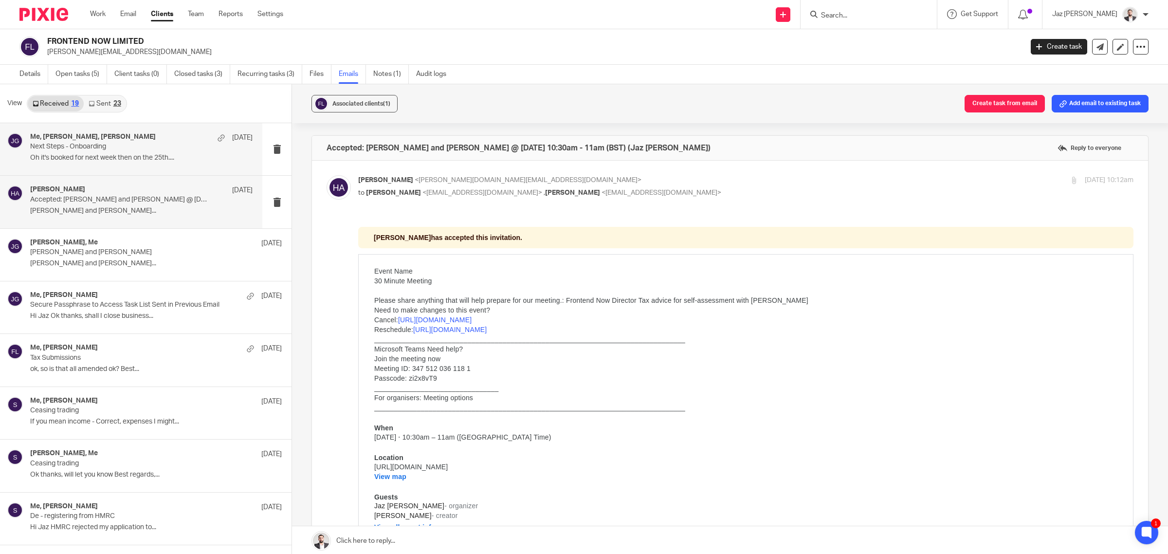
click at [122, 148] on p "Next Steps - Onboarding" at bounding box center [119, 147] width 178 height 8
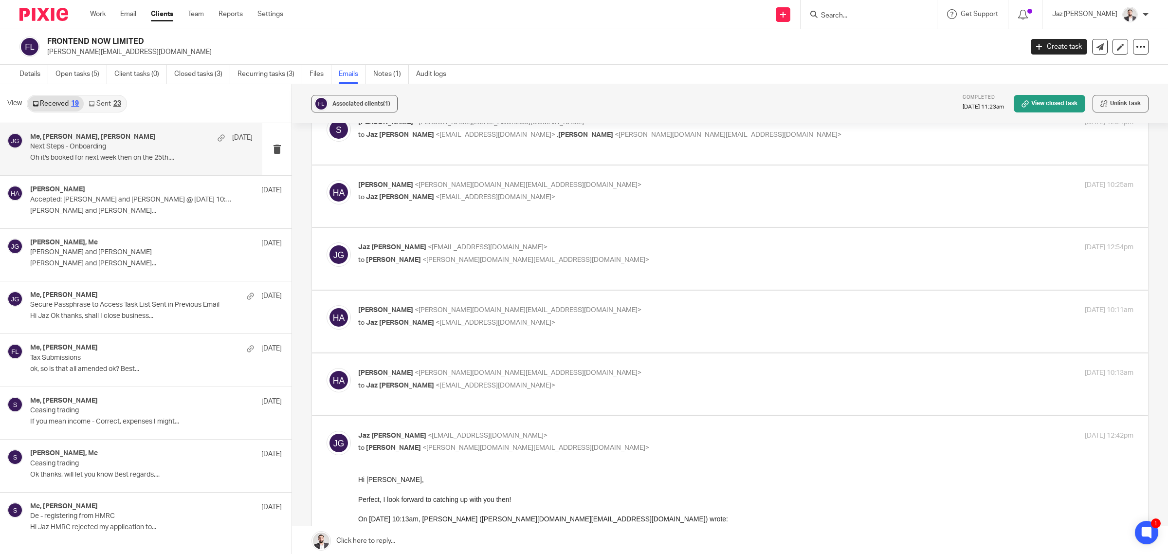
scroll to position [1006, 0]
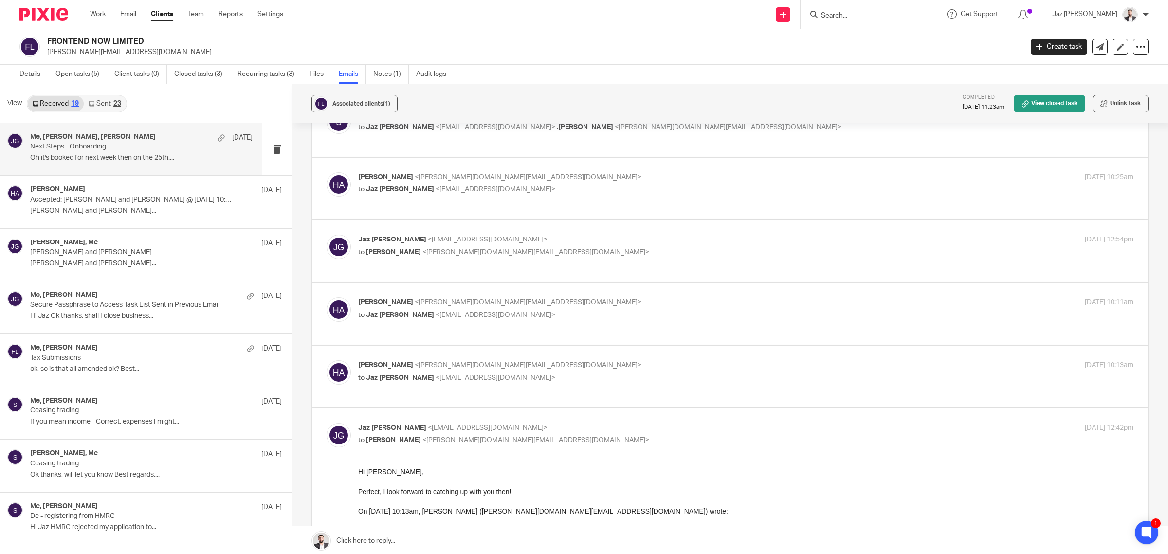
click at [689, 370] on p "Harry Ashton <harry.ashton.uk@gmail.com>" at bounding box center [616, 365] width 517 height 10
checkbox input "true"
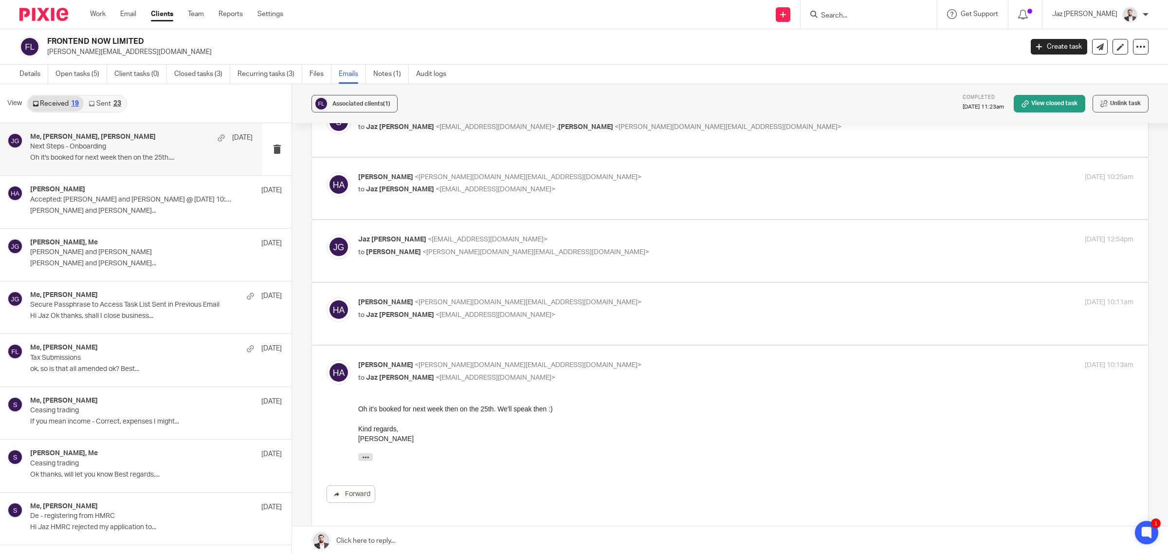
scroll to position [0, 0]
click at [658, 312] on div "Harry Ashton <harry.ashton.uk@gmail.com> to Jaz Grewal <jazgrewal@taxassist.co.…" at bounding box center [616, 308] width 517 height 22
checkbox input "true"
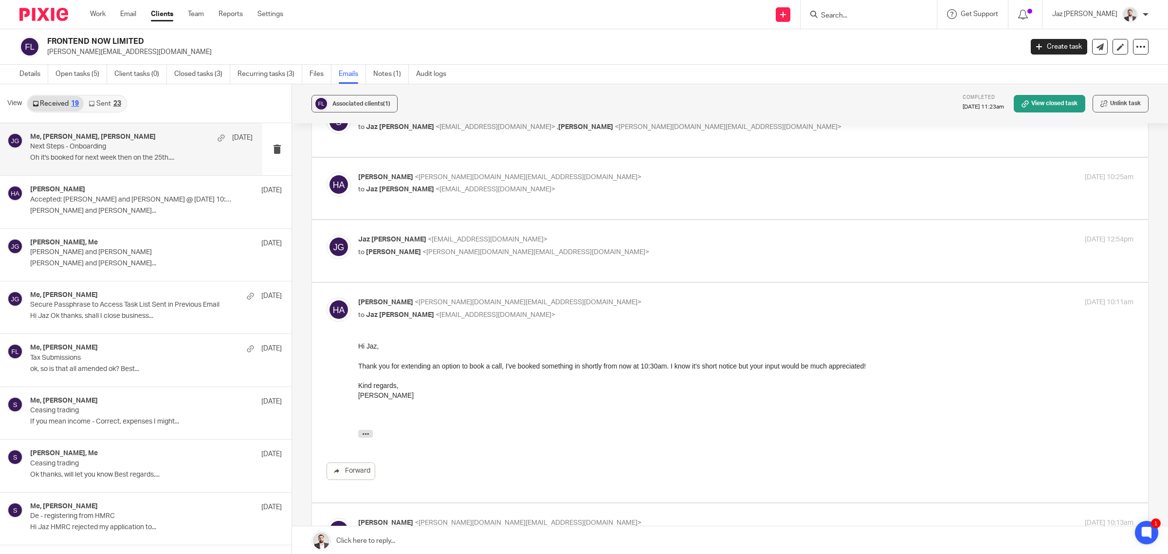
scroll to position [986, 0]
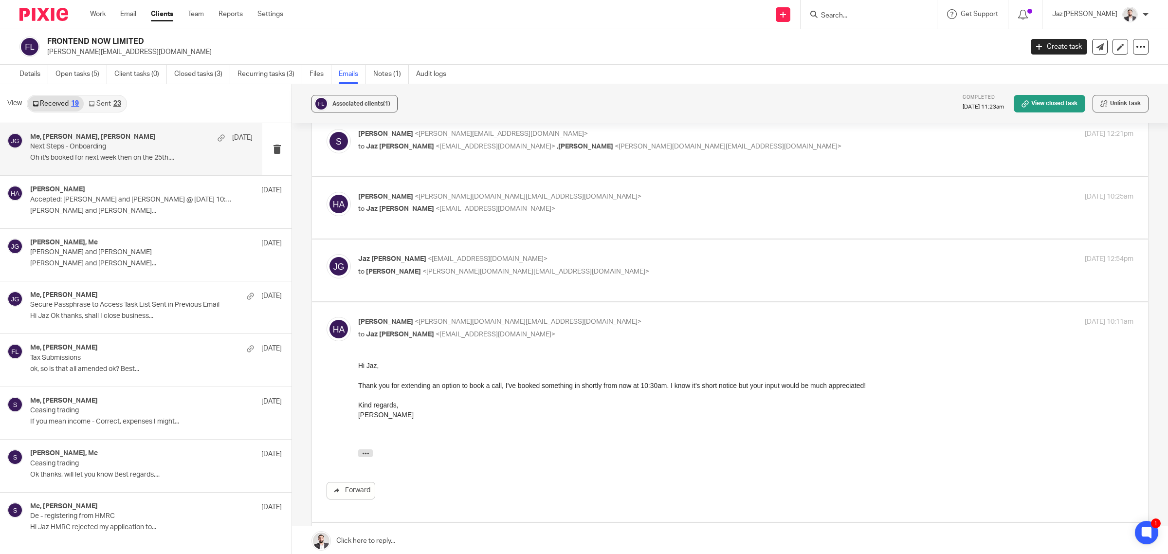
click at [627, 261] on p "Jaz Grewal <jazgrewal@taxassist.co.uk>" at bounding box center [616, 259] width 517 height 10
checkbox input "true"
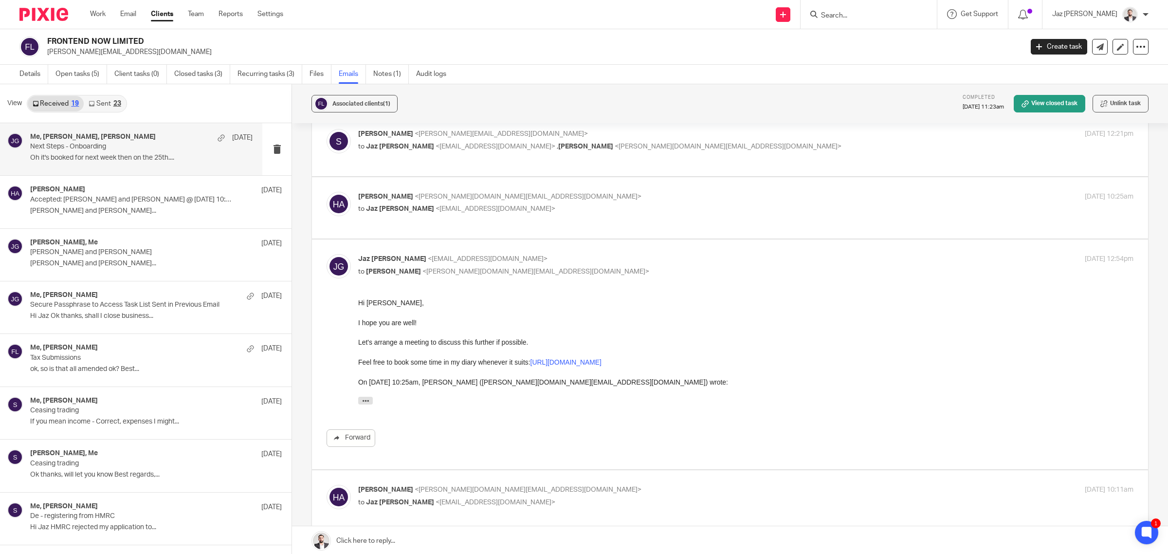
scroll to position [935, 0]
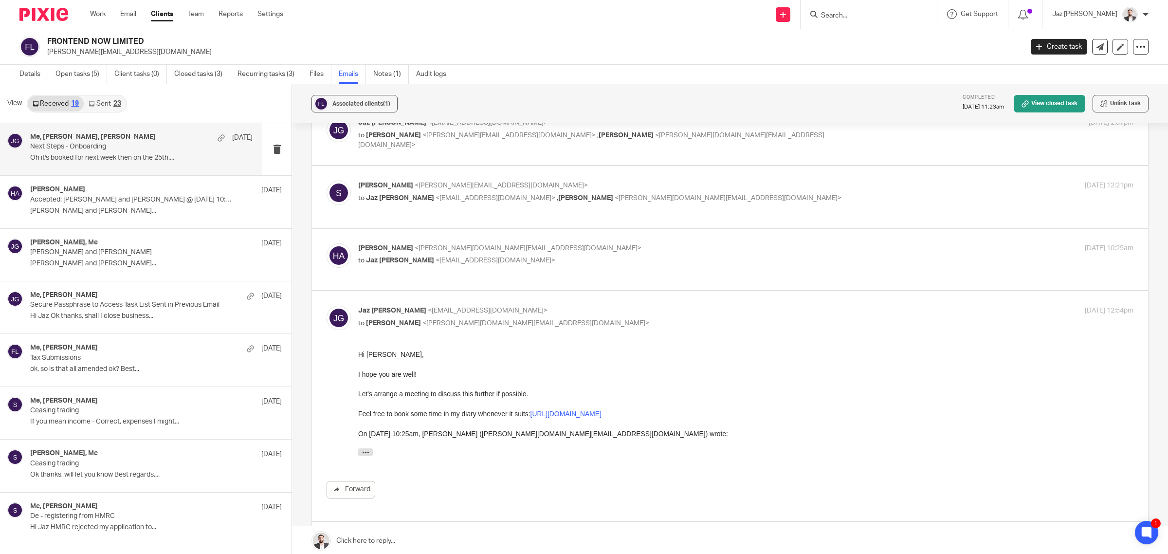
click at [634, 259] on p "to Jaz Grewal <jazgrewal@taxassist.co.uk>" at bounding box center [616, 261] width 517 height 10
checkbox input "true"
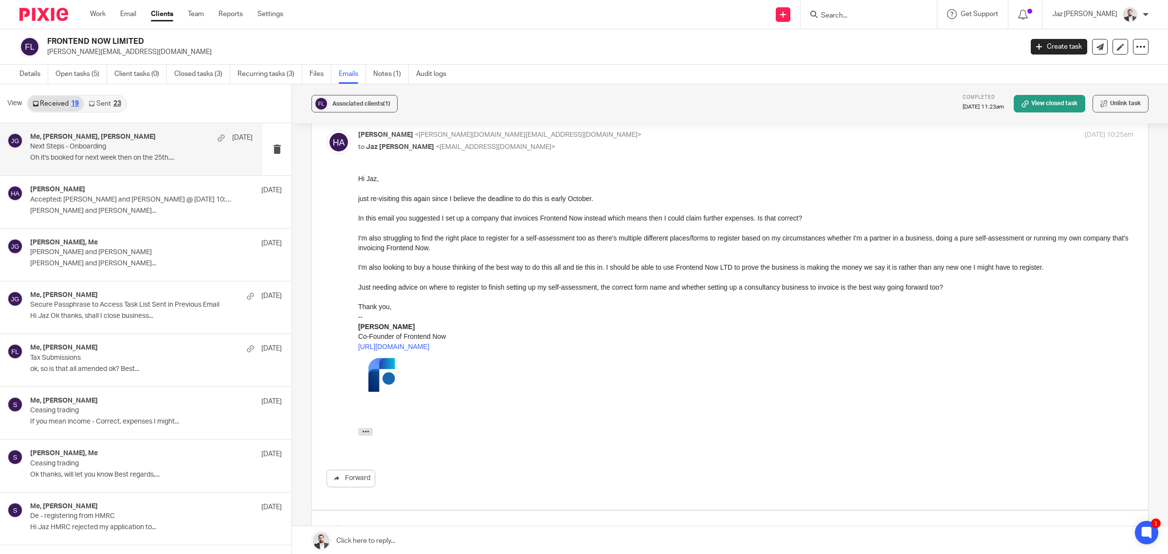
scroll to position [1050, 0]
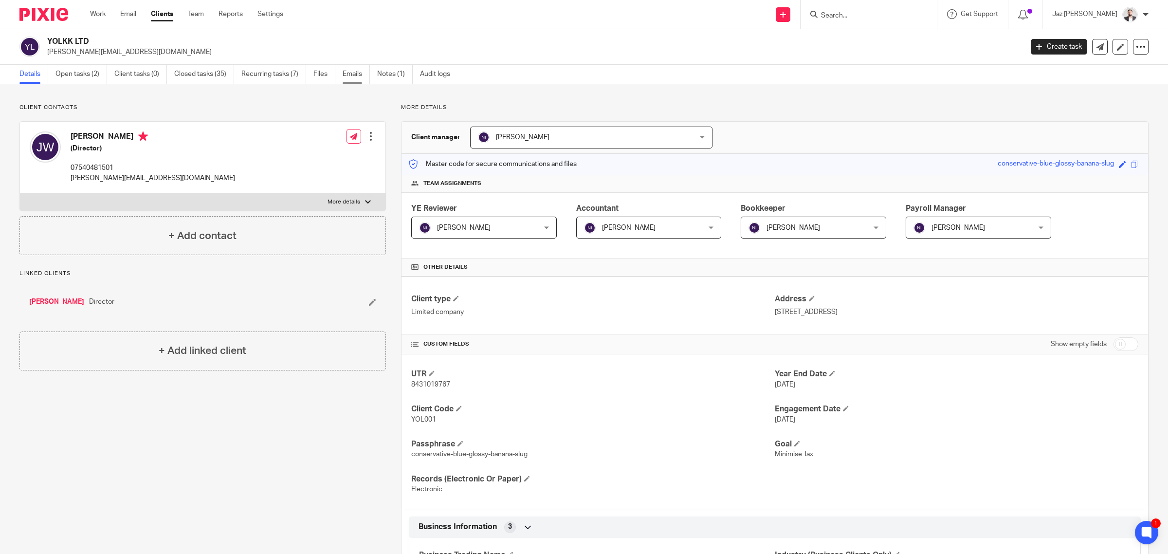
click at [352, 79] on link "Emails" at bounding box center [356, 74] width 27 height 19
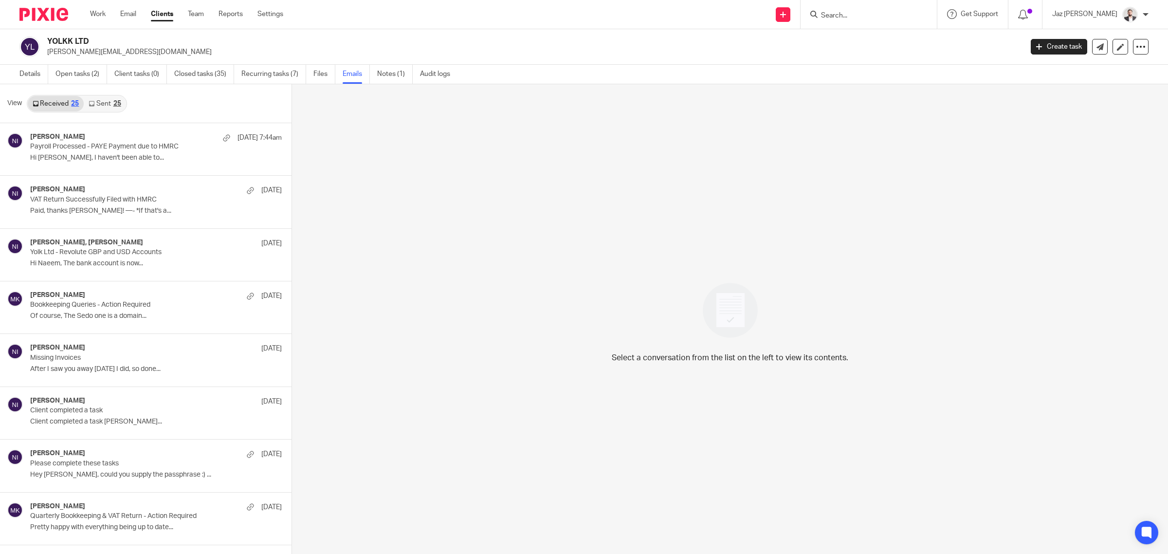
click at [103, 105] on link "Sent 25" at bounding box center [105, 104] width 42 height 16
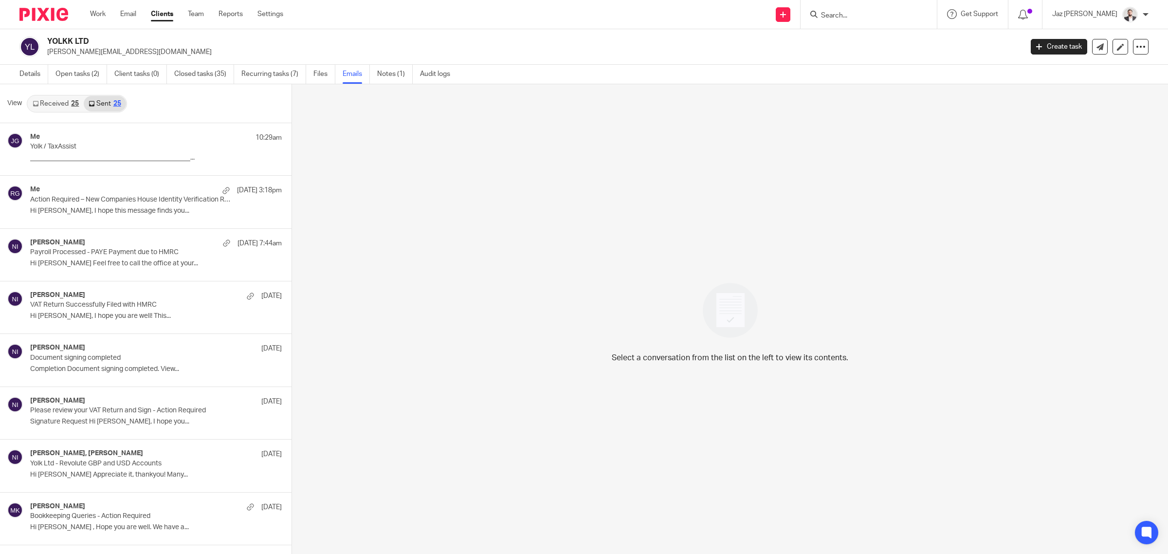
scroll to position [1, 0]
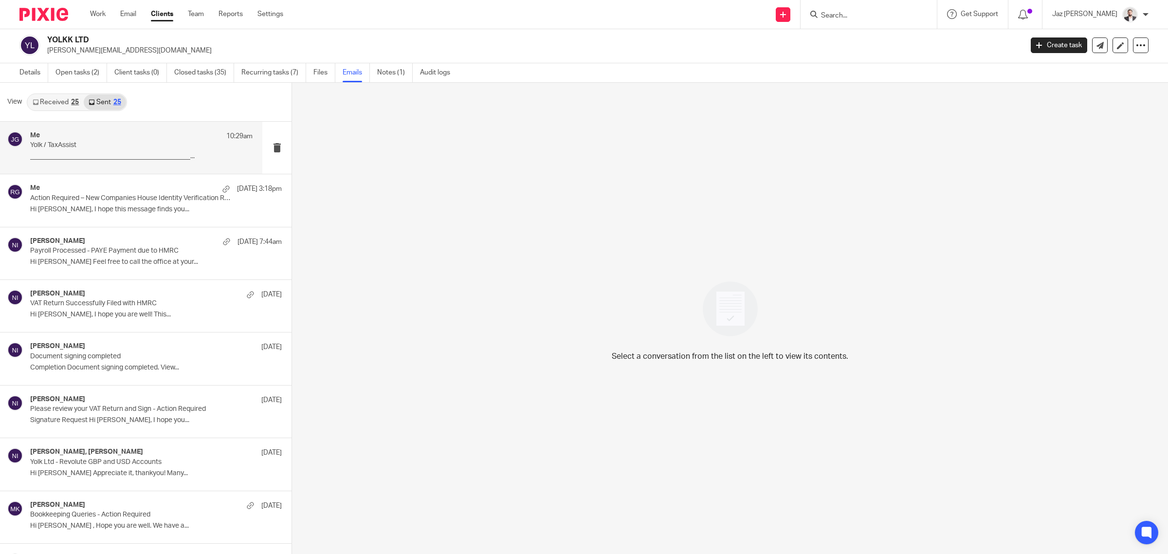
click at [95, 154] on p "_______________________________________________..." at bounding box center [141, 156] width 222 height 8
click at [96, 202] on p "Action Required – New Companies House Identity Verification Rules" at bounding box center [119, 198] width 178 height 8
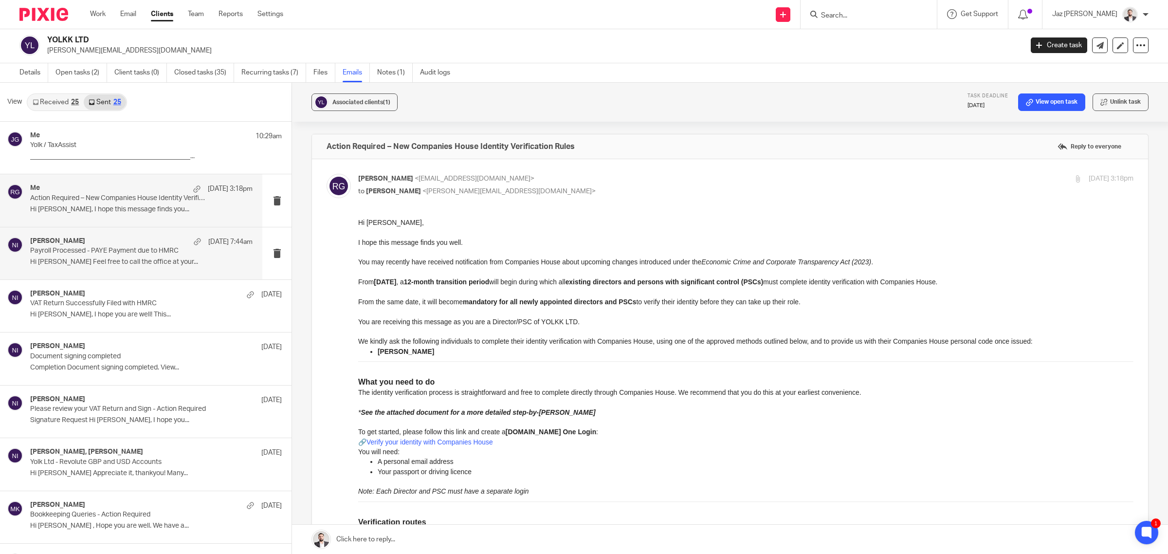
scroll to position [0, 0]
click at [111, 273] on div "Naeem Ibrahim 24 Sep 7:44am Payroll Processed - PAYE Payment due to HMRC Hi Jos…" at bounding box center [131, 253] width 262 height 52
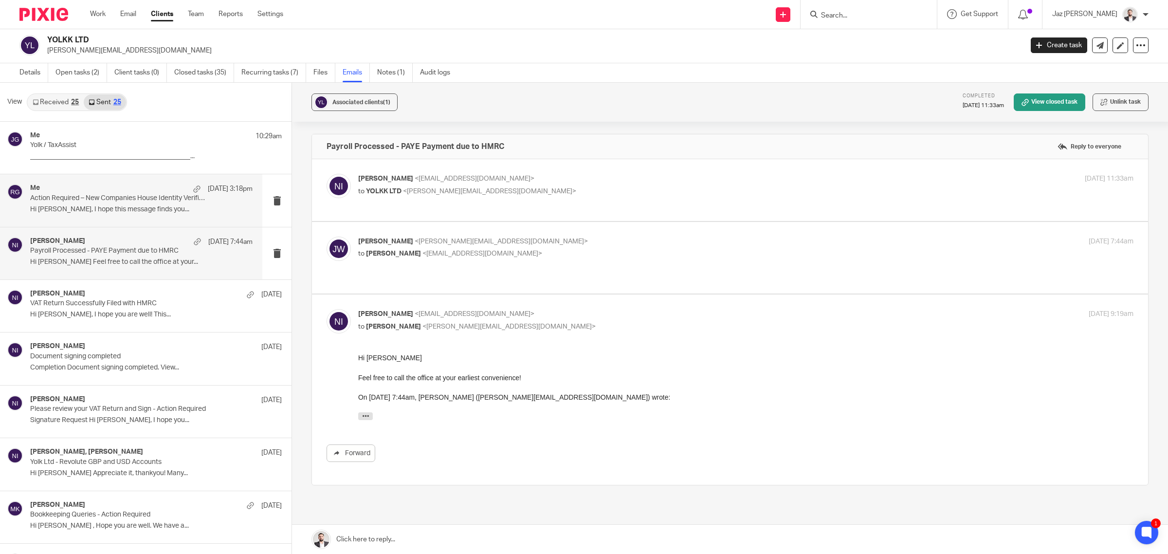
click at [140, 208] on p "Hi Josh, I hope this message finds you..." at bounding box center [141, 209] width 222 height 8
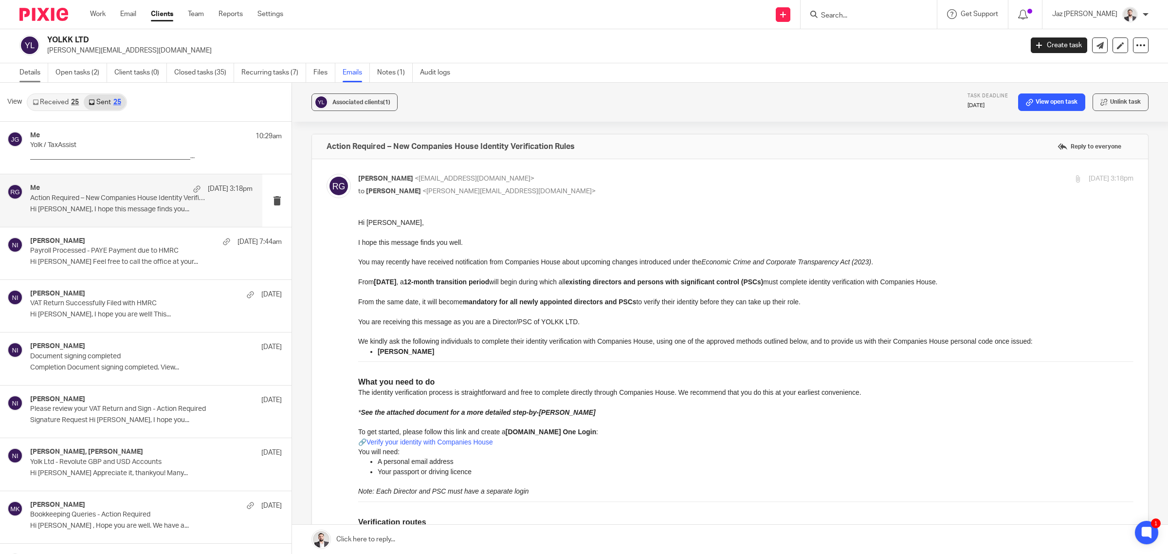
click at [25, 68] on link "Details" at bounding box center [33, 72] width 29 height 19
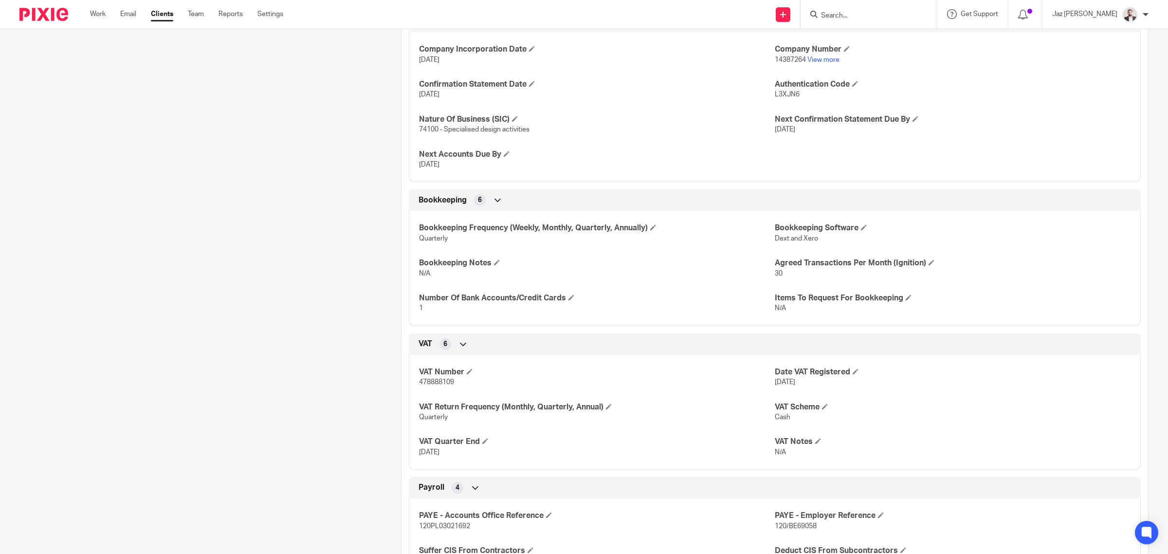
scroll to position [697, 0]
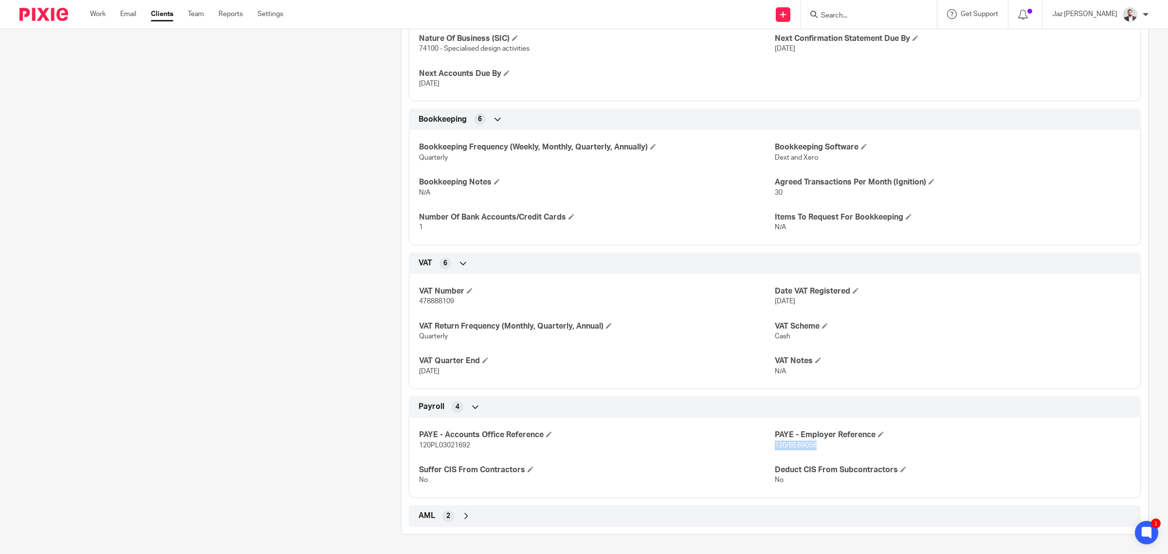
drag, startPoint x: 815, startPoint y: 445, endPoint x: 768, endPoint y: 448, distance: 46.3
click at [775, 448] on p "120/BE69058" at bounding box center [953, 446] width 356 height 10
copy span "120/BE69058"
